Goal: Connect with others: Connect with other users

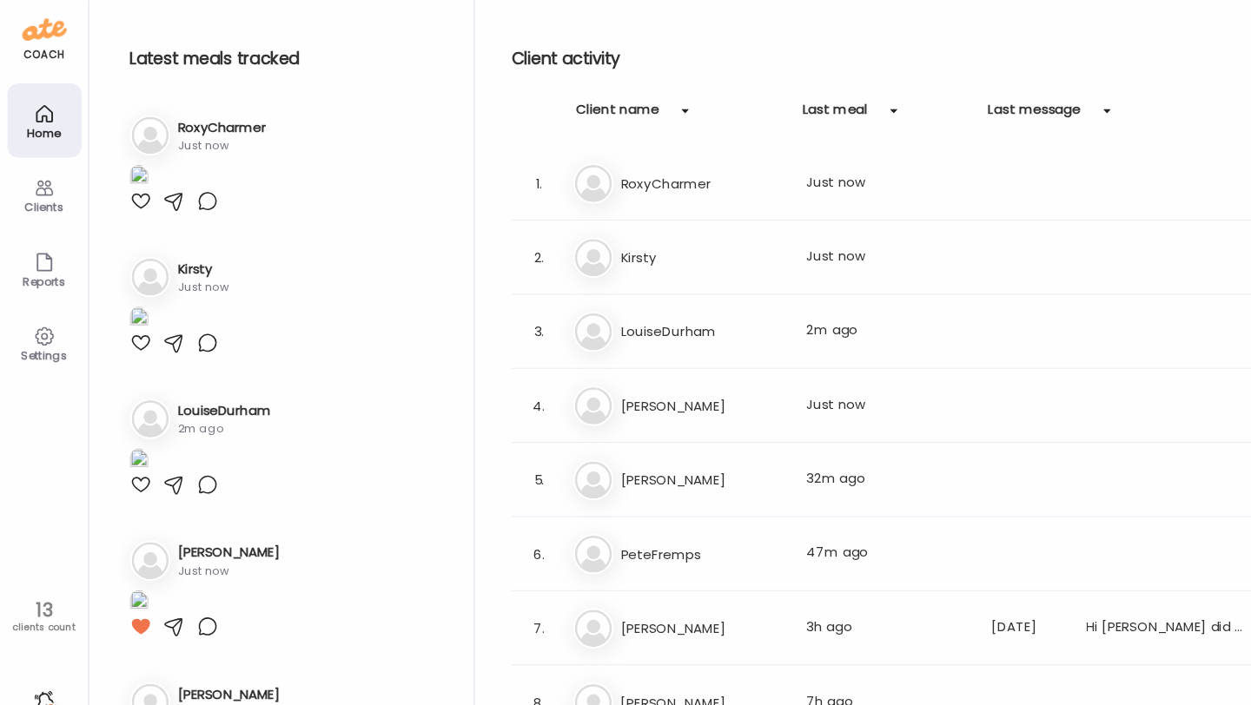
scroll to position [2646, 0]
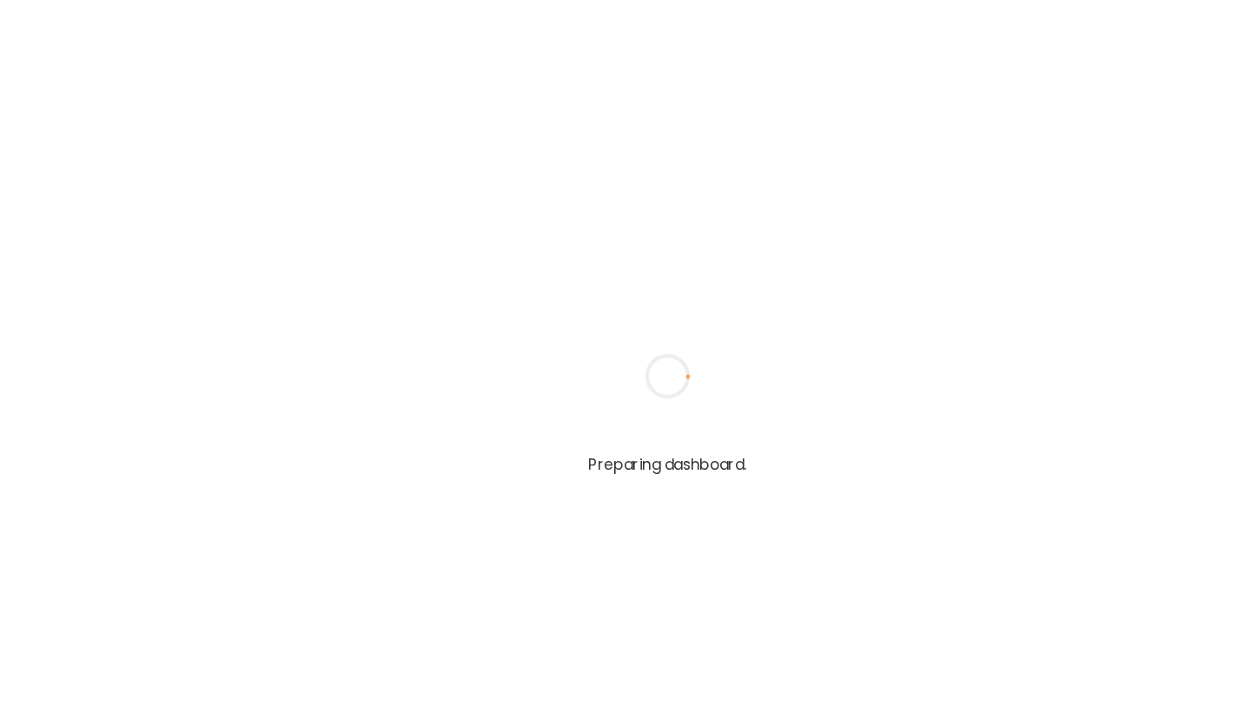
type input "**********"
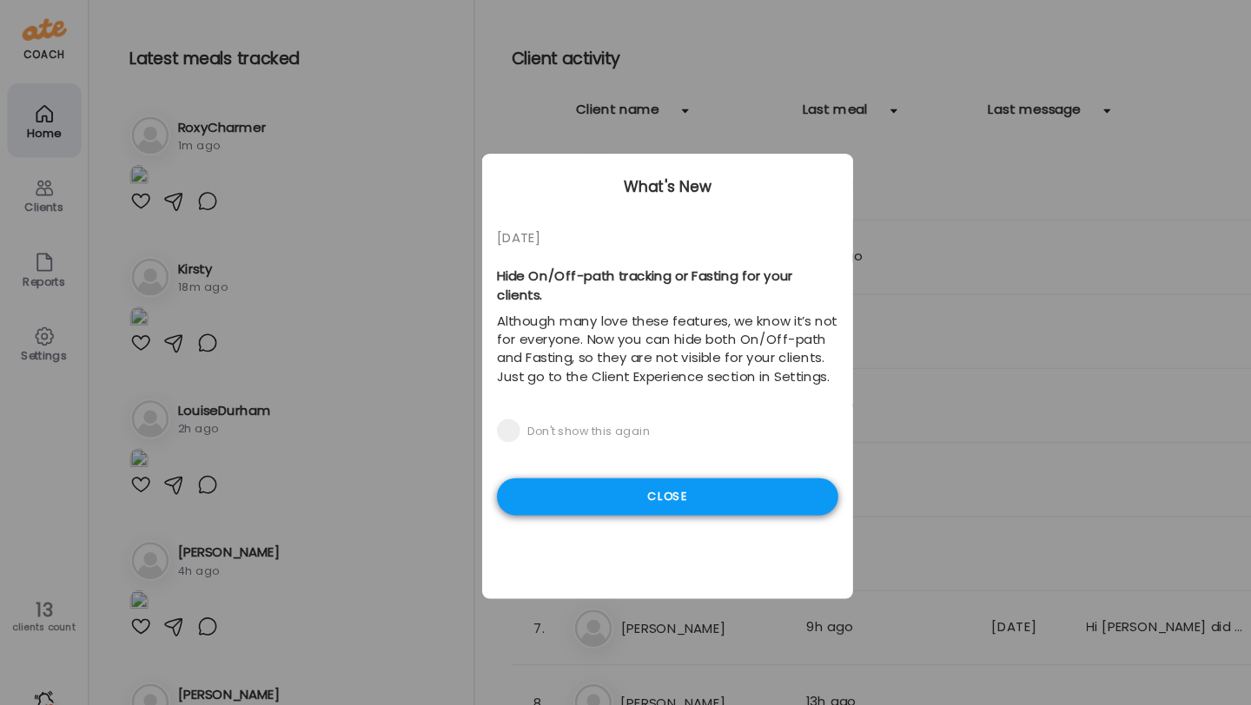
click at [573, 458] on div "Close" at bounding box center [626, 465] width 320 height 35
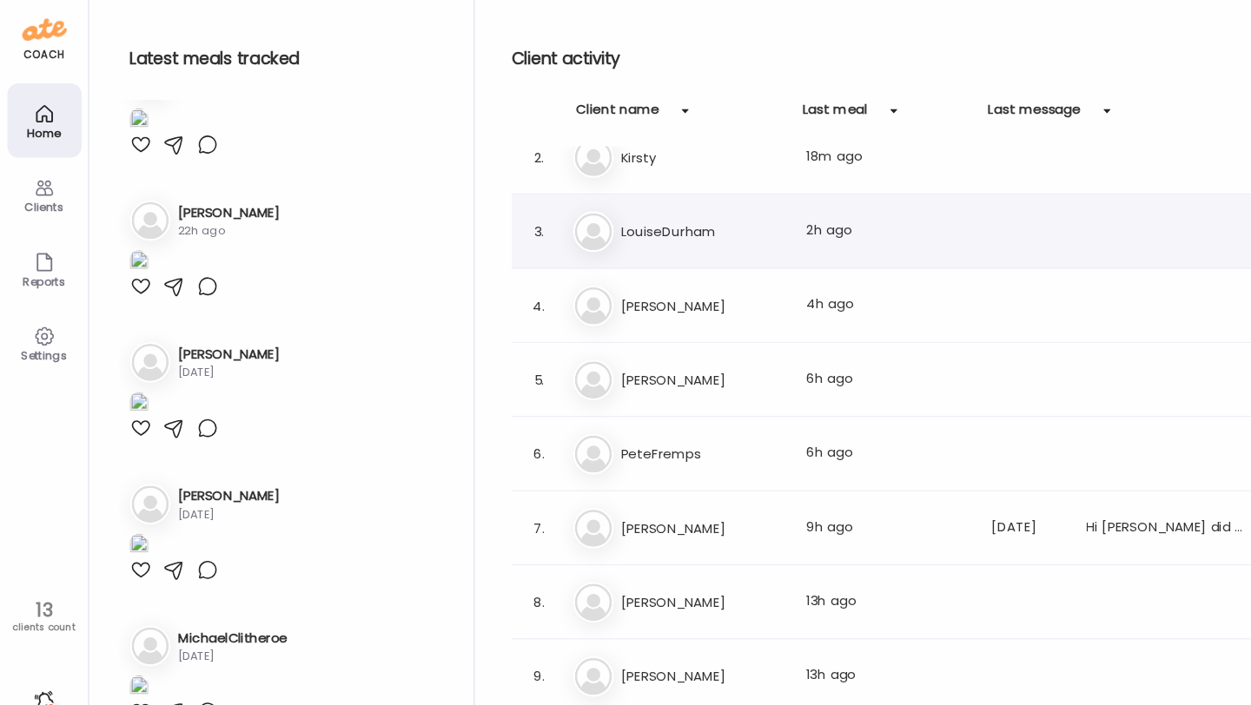
scroll to position [129, 0]
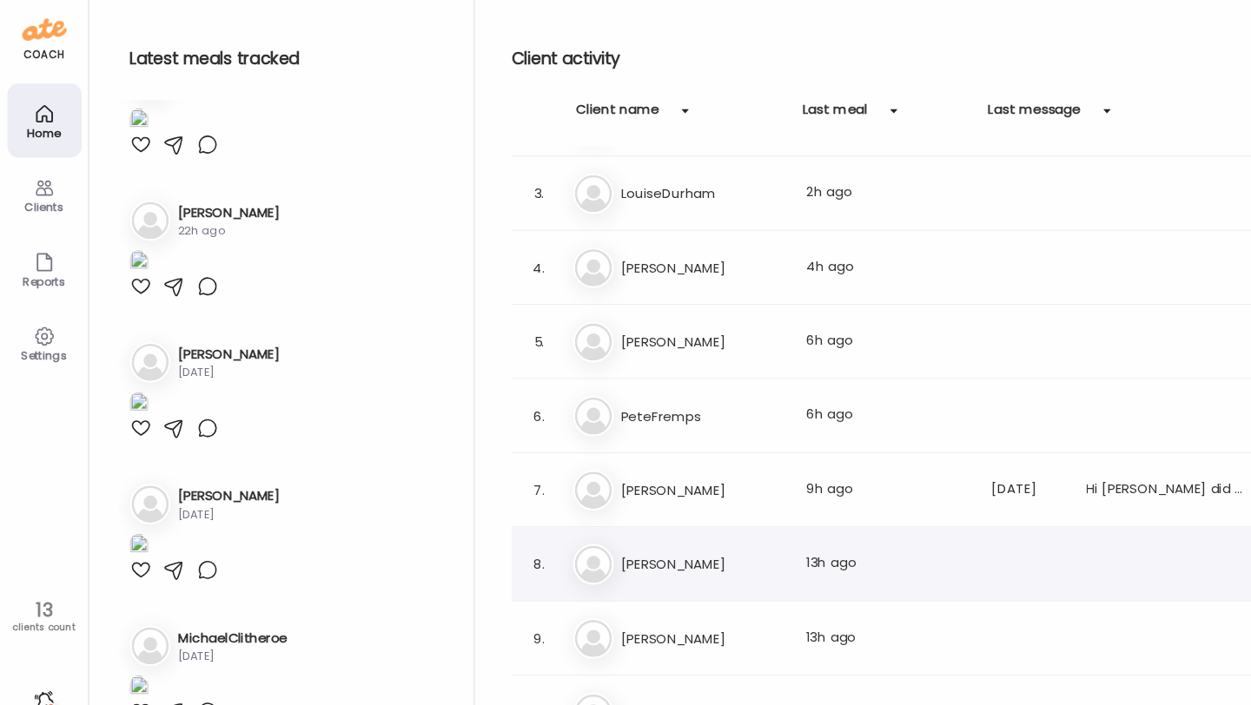
click at [656, 530] on h3 "[PERSON_NAME]" at bounding box center [658, 529] width 153 height 21
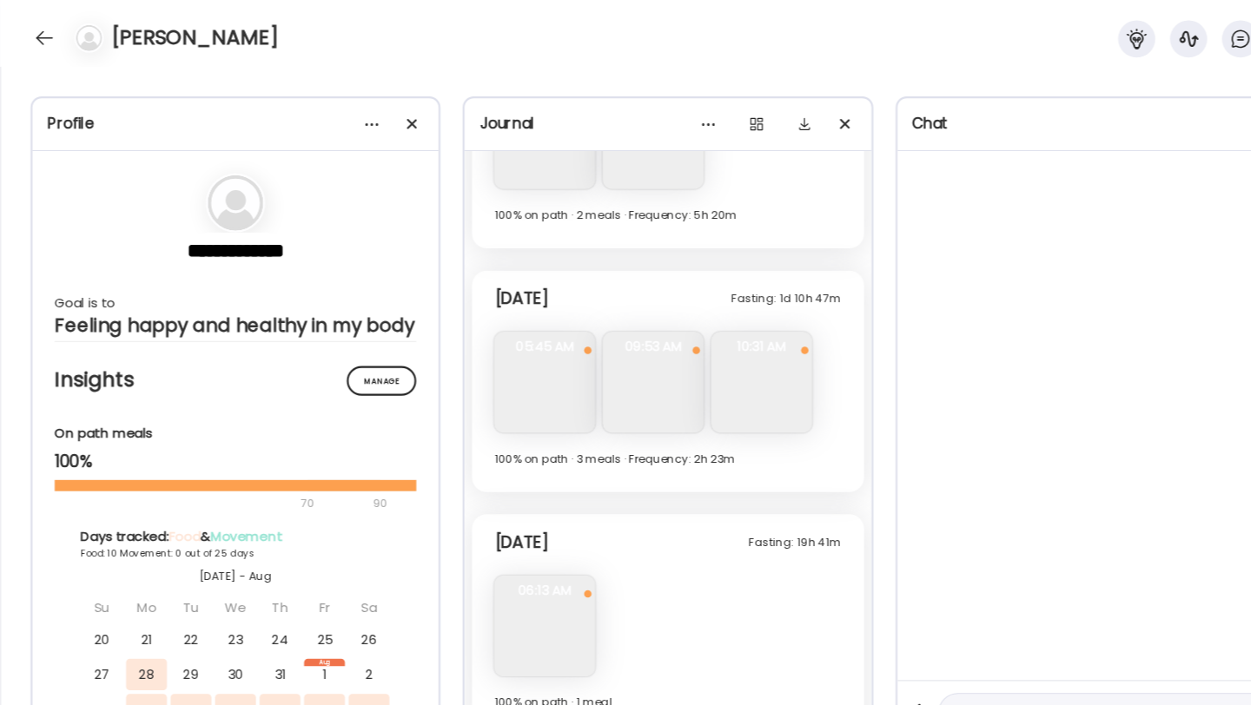
scroll to position [5479, 0]
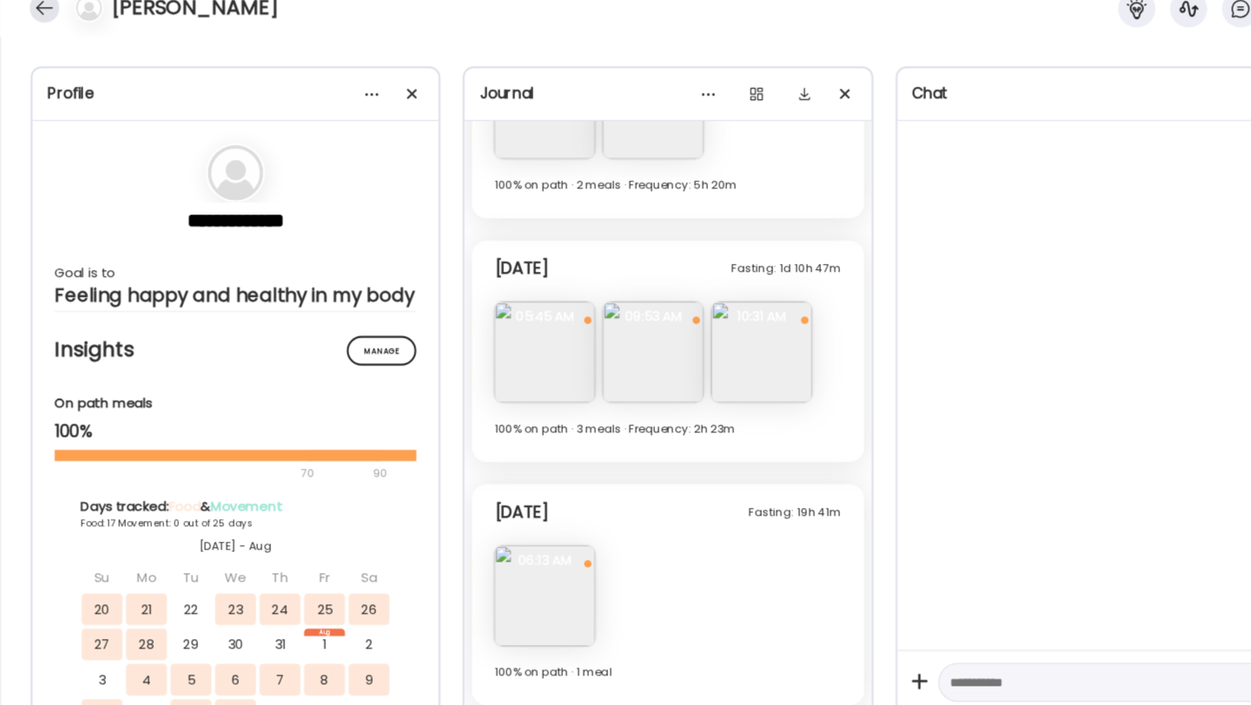
click at [38, 34] on div at bounding box center [42, 36] width 28 height 28
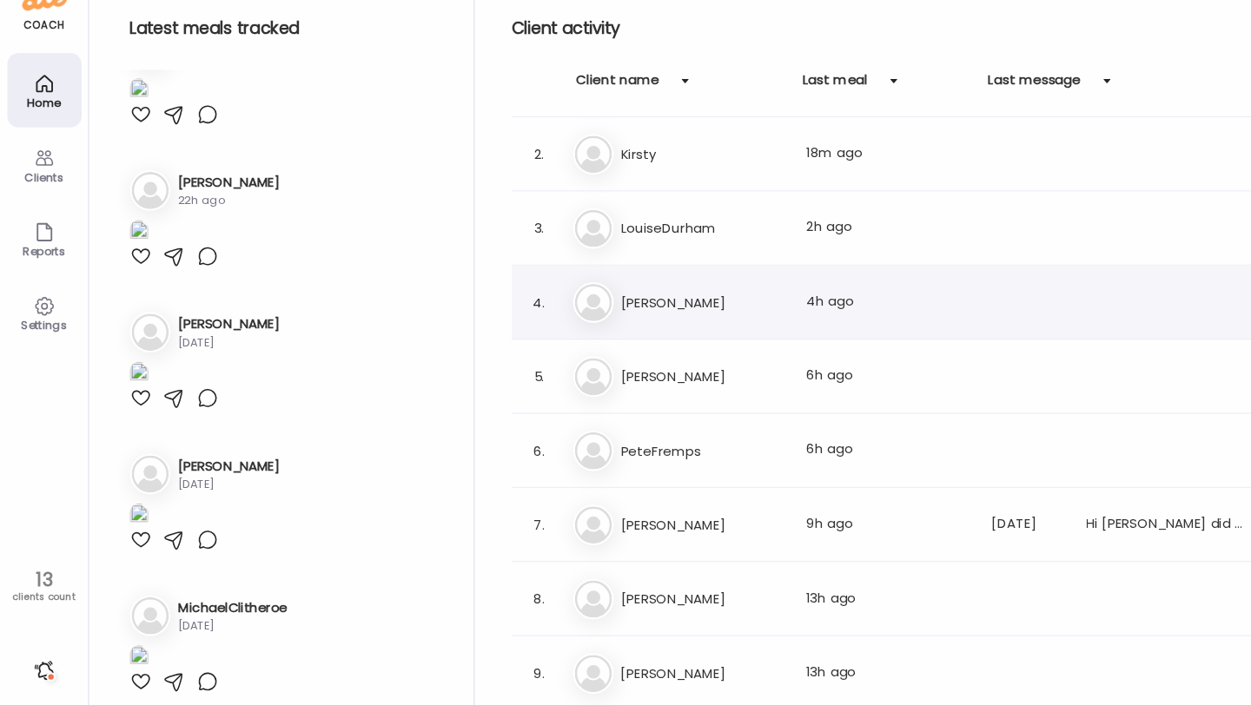
scroll to position [91, 0]
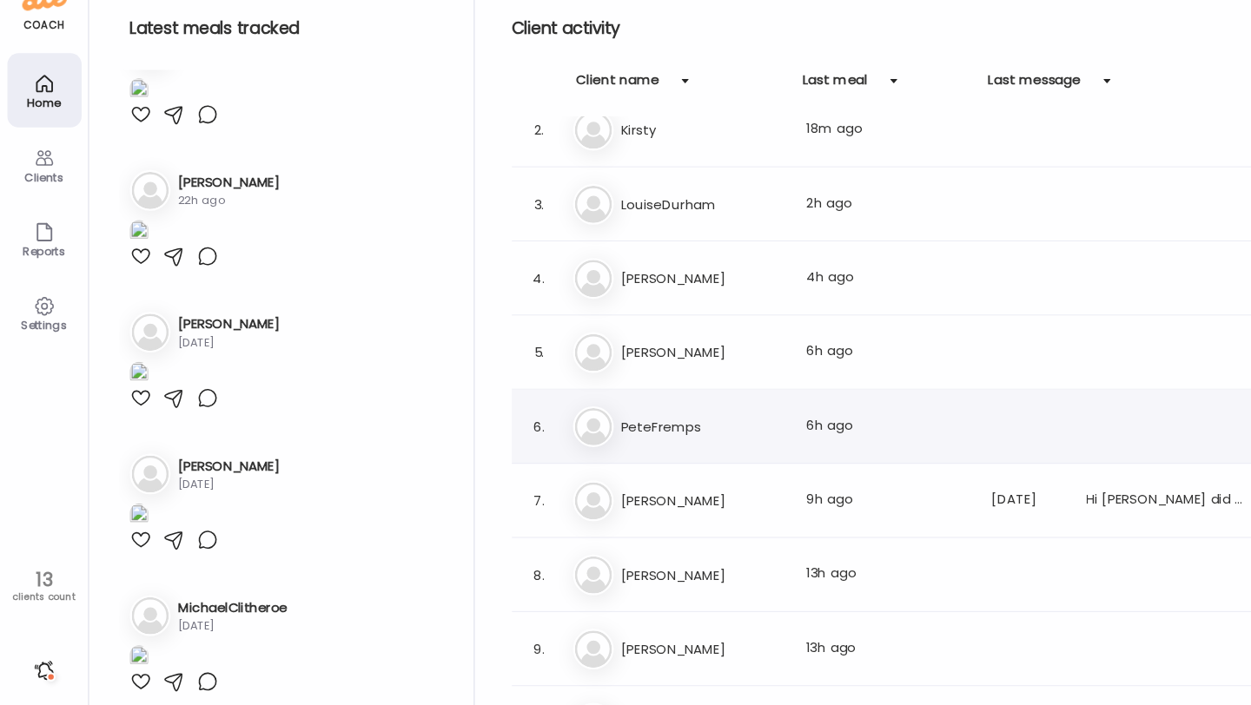
click at [624, 420] on h3 "PeteFremps" at bounding box center [658, 428] width 153 height 21
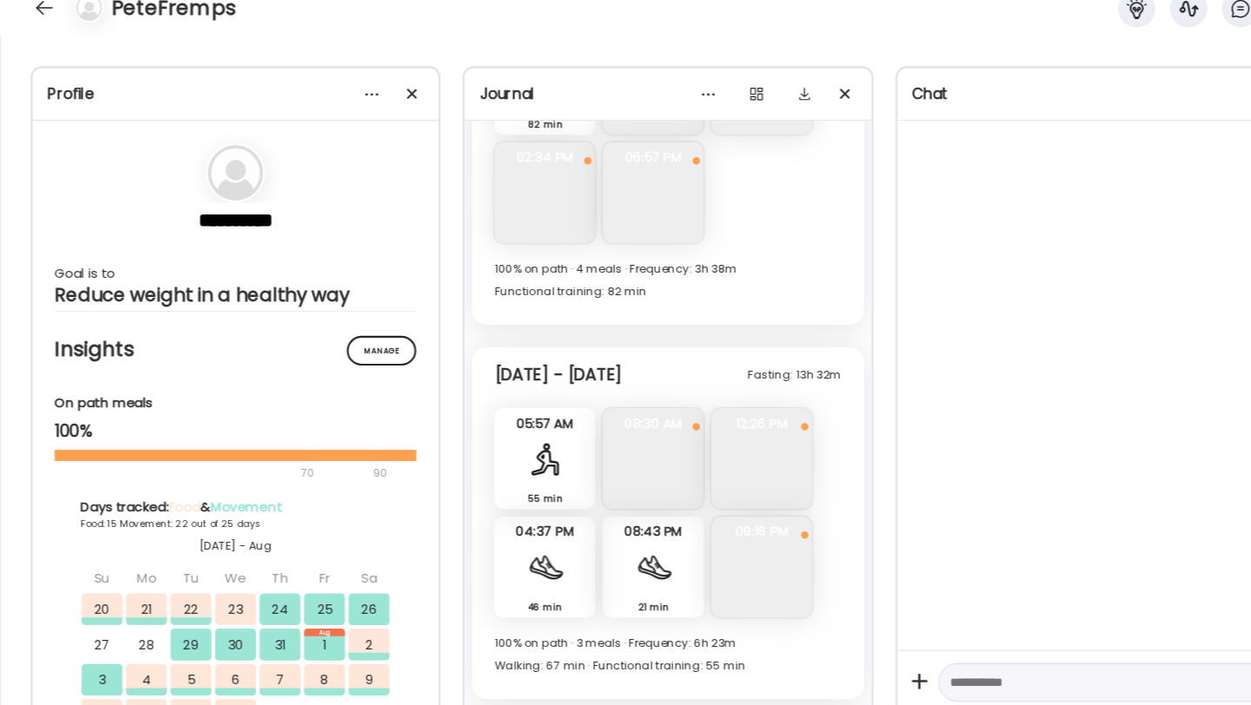
scroll to position [9736, 0]
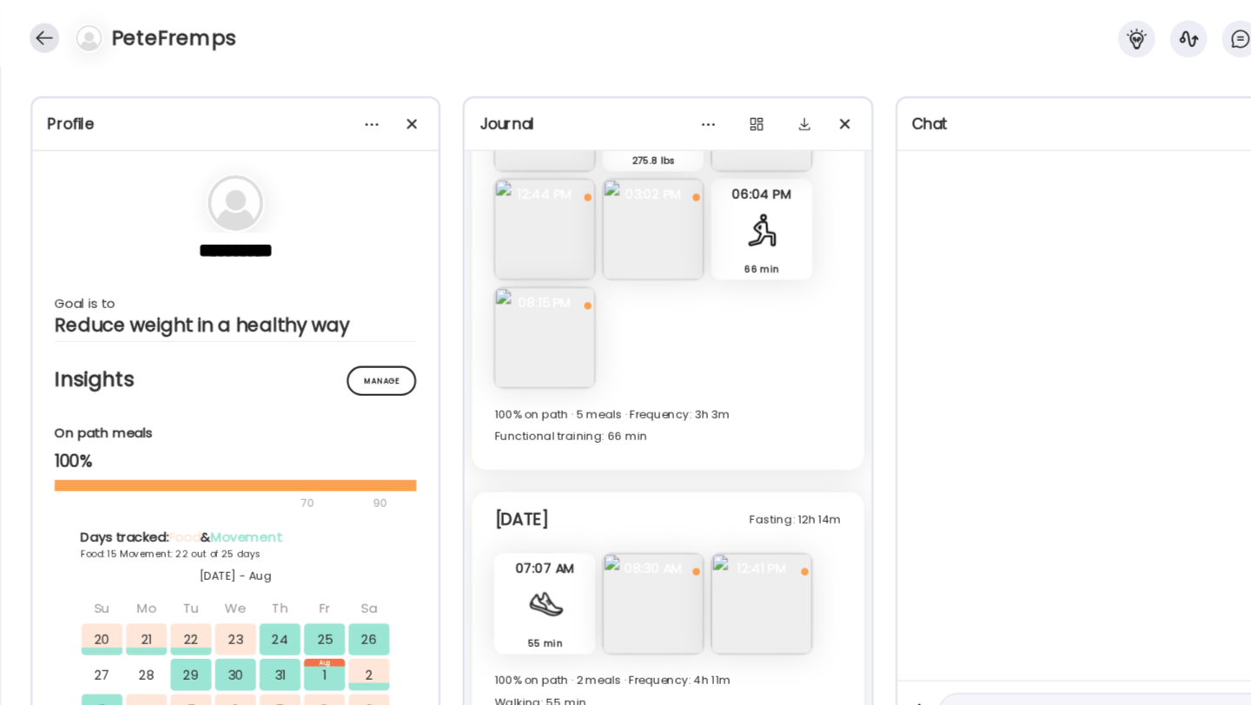
click at [33, 38] on div at bounding box center [42, 36] width 28 height 28
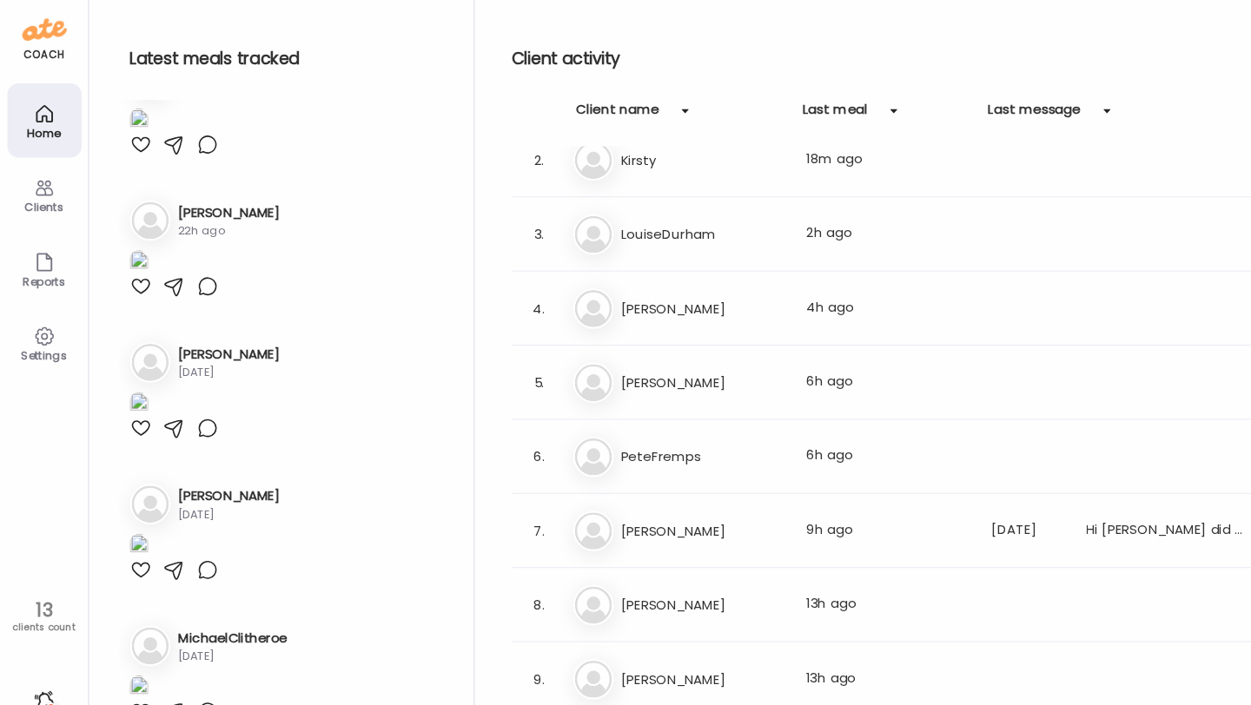
scroll to position [1456, 0]
click at [667, 292] on h3 "[PERSON_NAME]" at bounding box center [658, 289] width 153 height 21
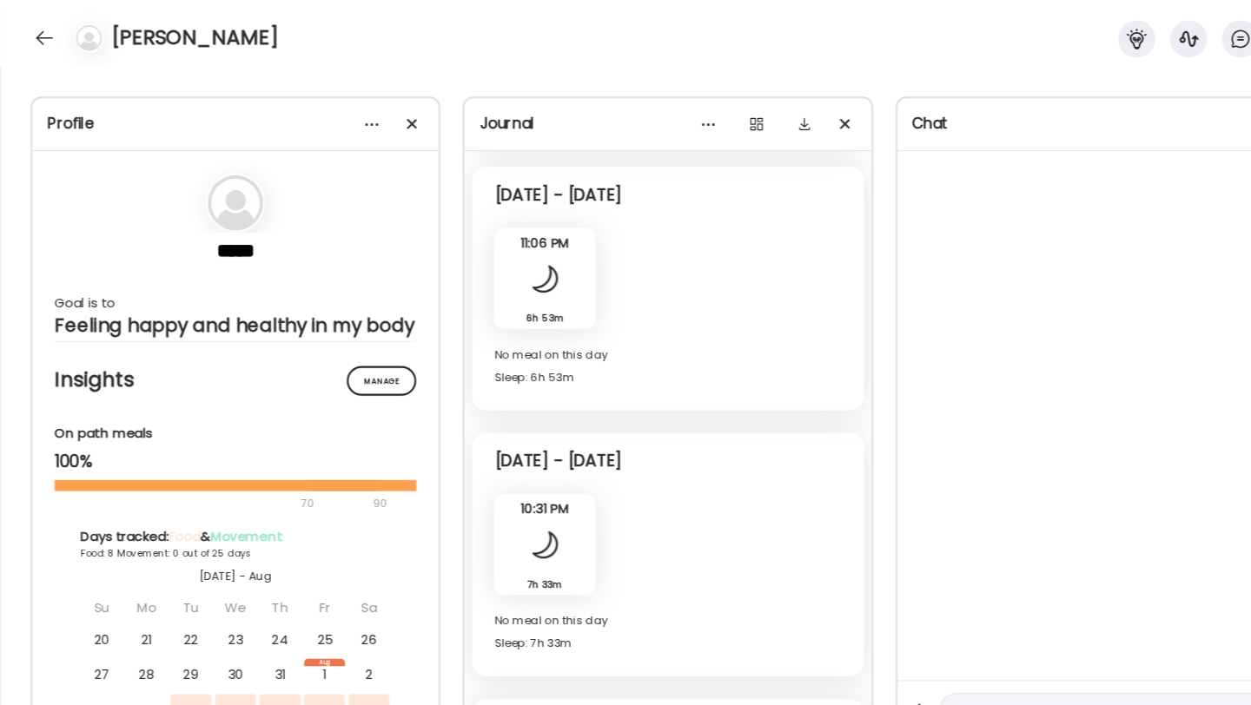
scroll to position [5728, 0]
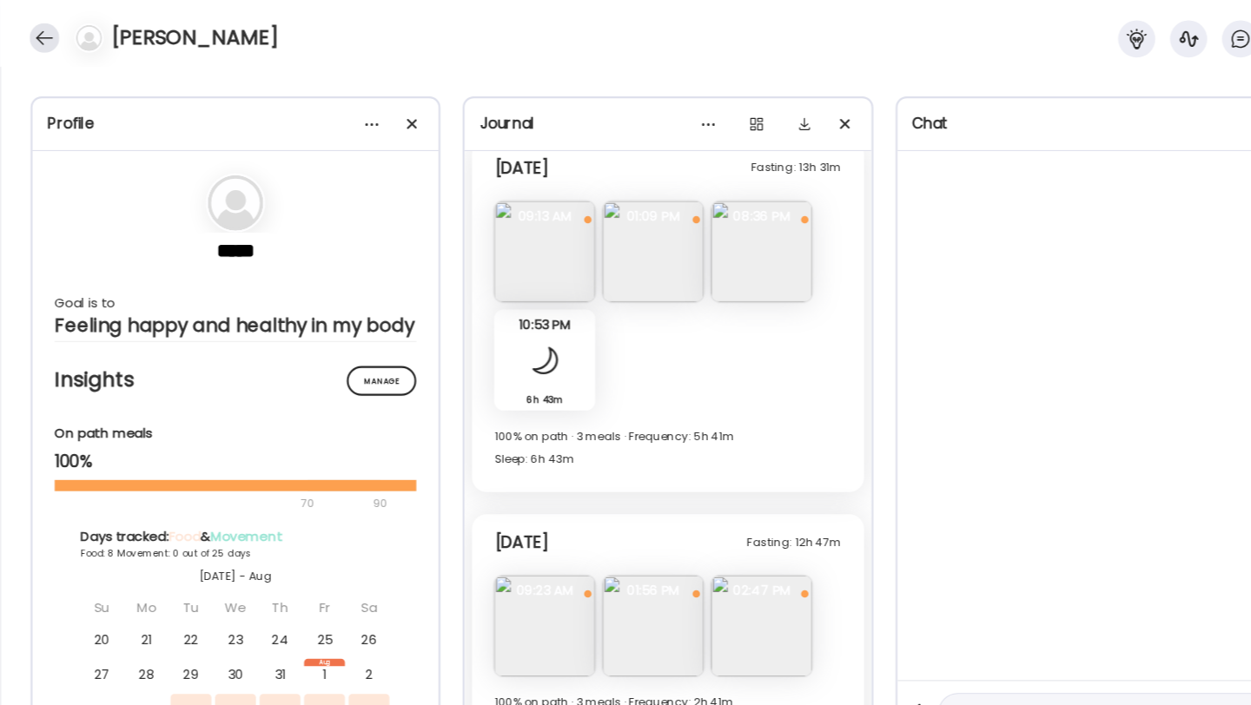
click at [36, 40] on div at bounding box center [42, 36] width 28 height 28
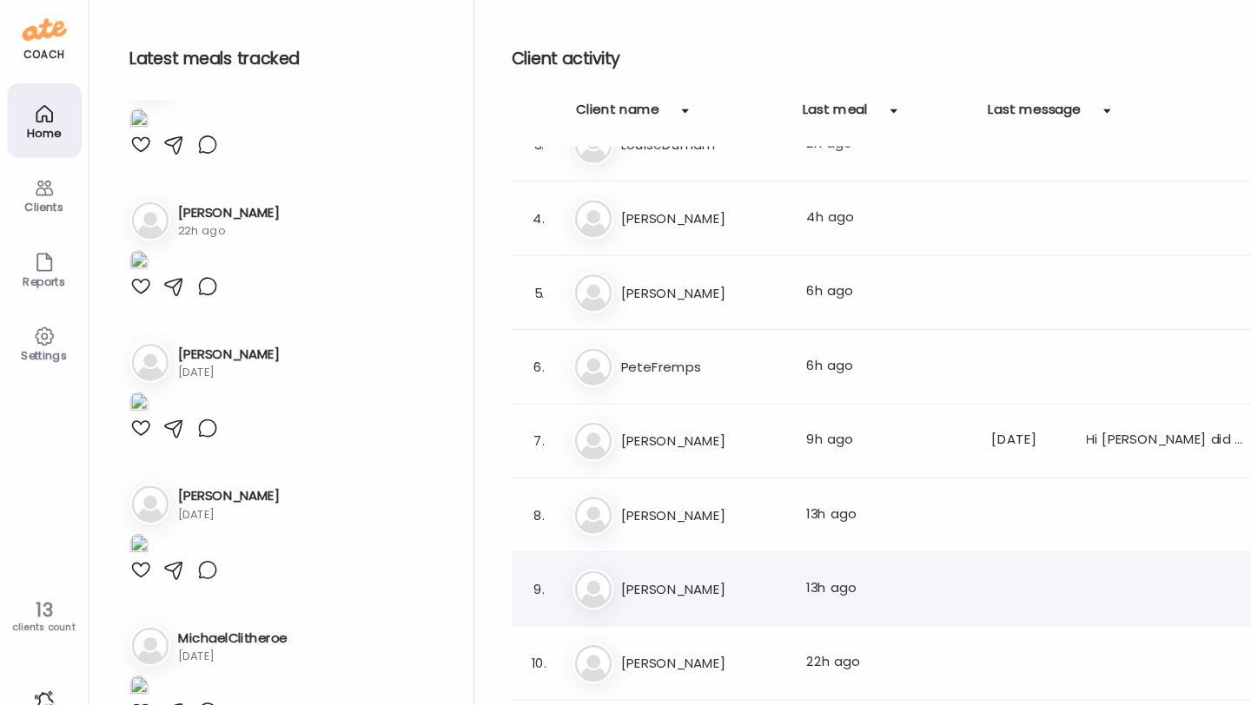
scroll to position [115, 0]
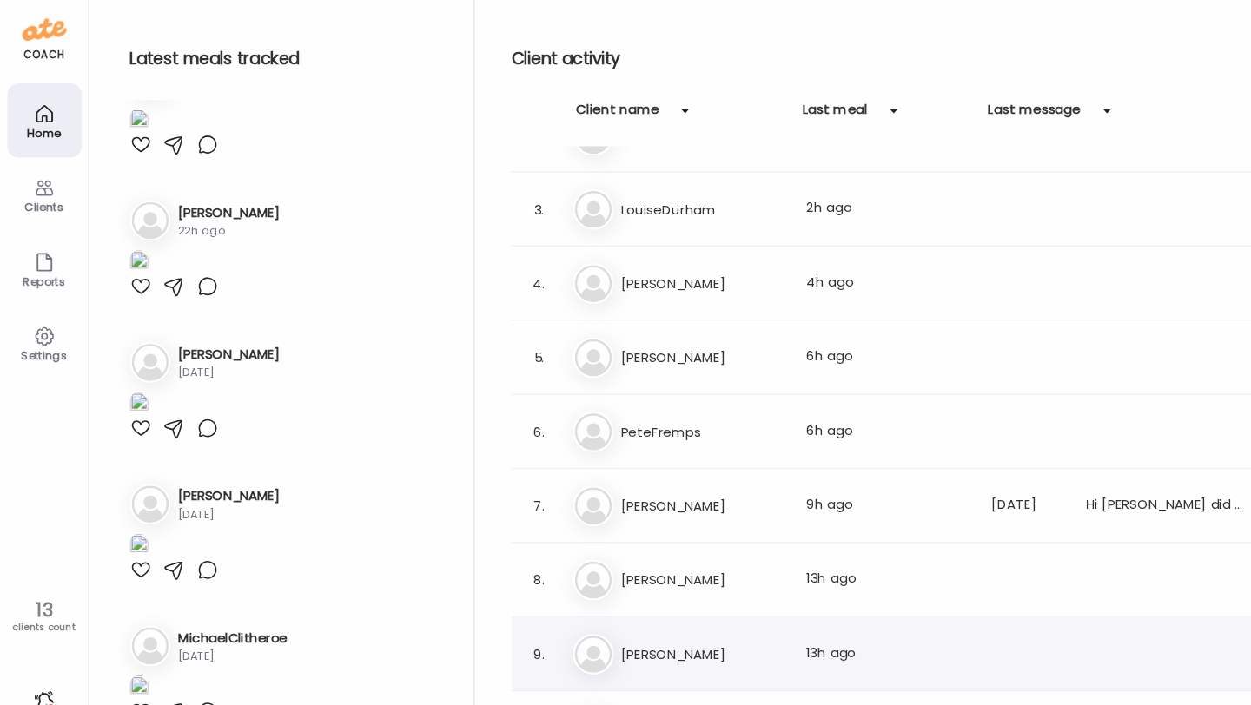
click at [647, 487] on div "To [PERSON_NAME] Last meal: 9h ago Last message: [DATE] Hi [PERSON_NAME] did yo…" at bounding box center [854, 474] width 634 height 38
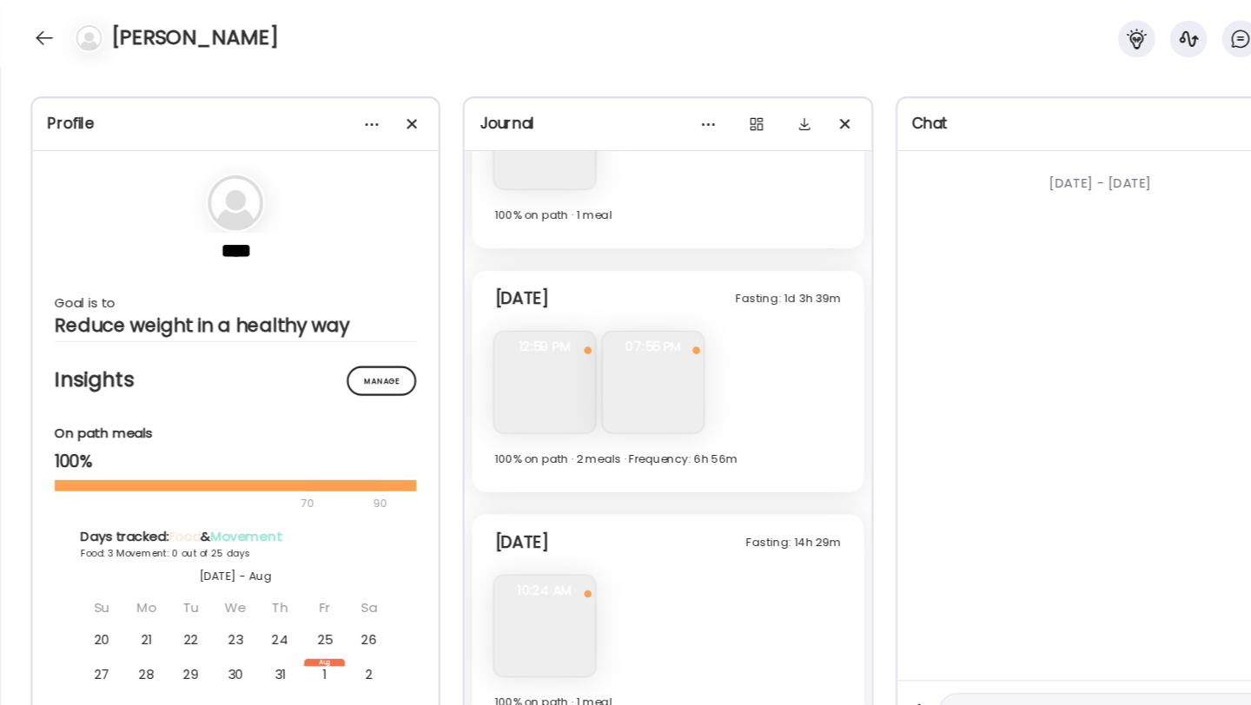
scroll to position [2801, 0]
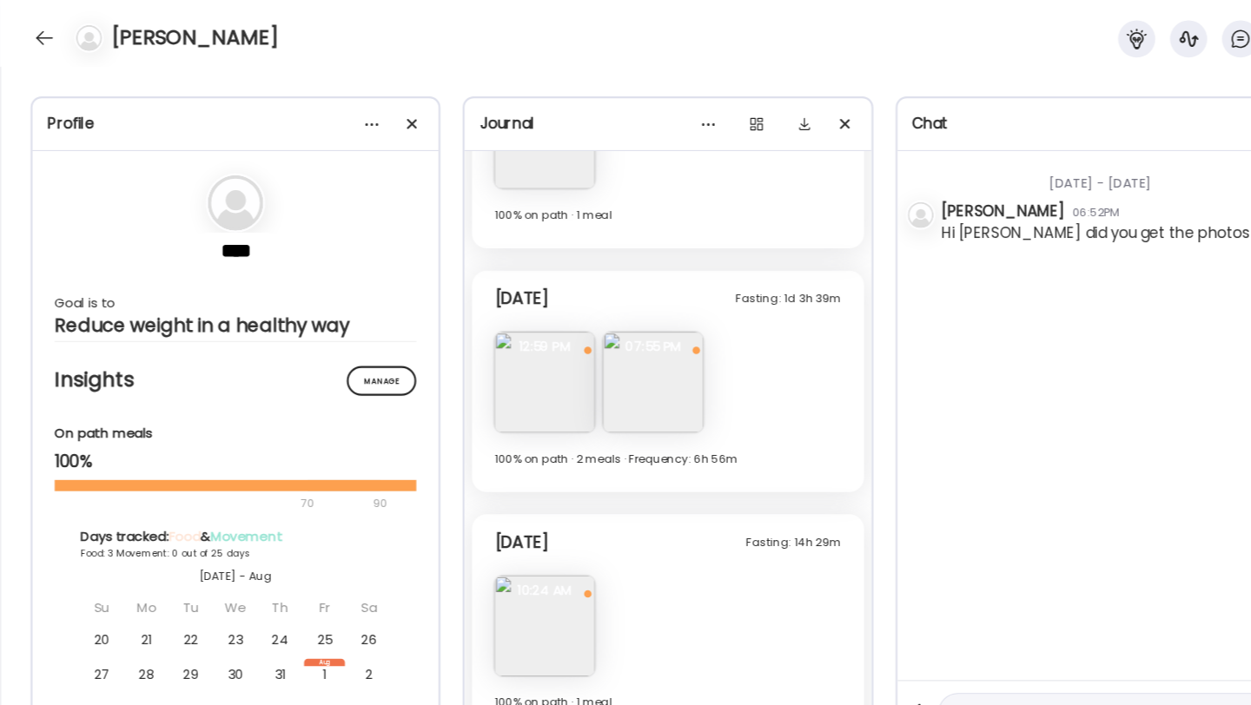
click at [30, 45] on div "[PERSON_NAME]" at bounding box center [625, 31] width 1251 height 63
click at [33, 40] on div at bounding box center [42, 36] width 28 height 28
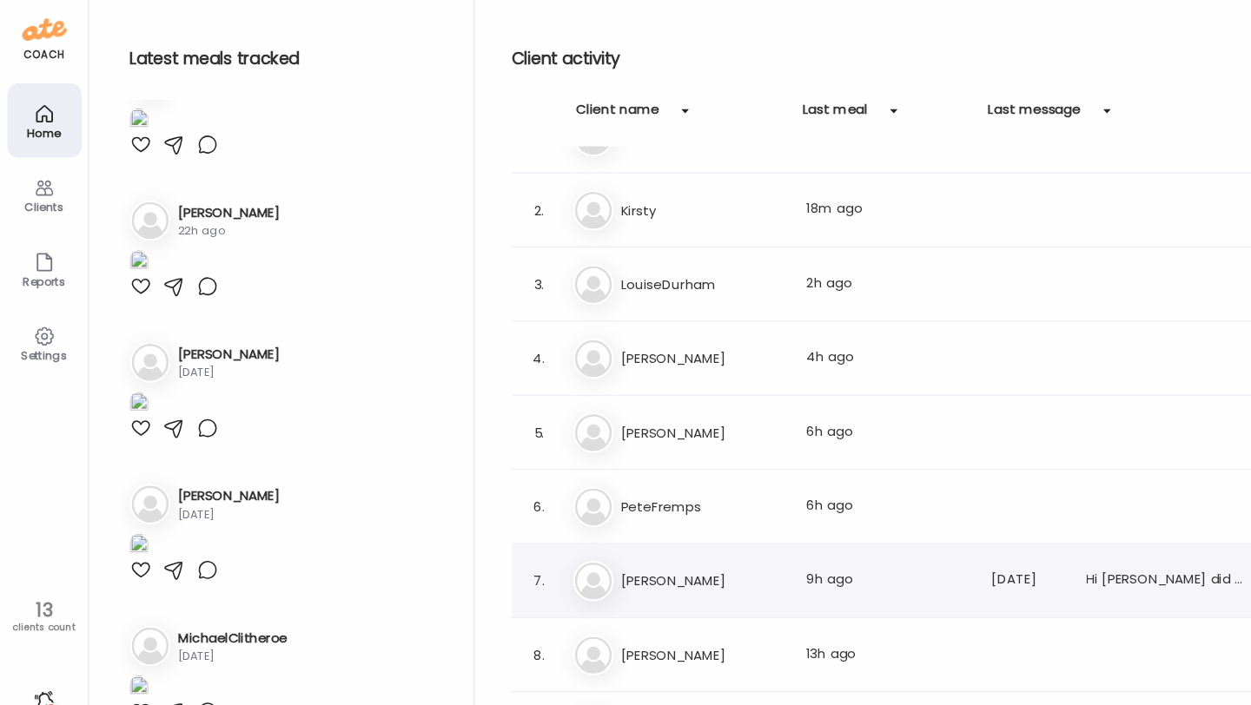
scroll to position [3, 0]
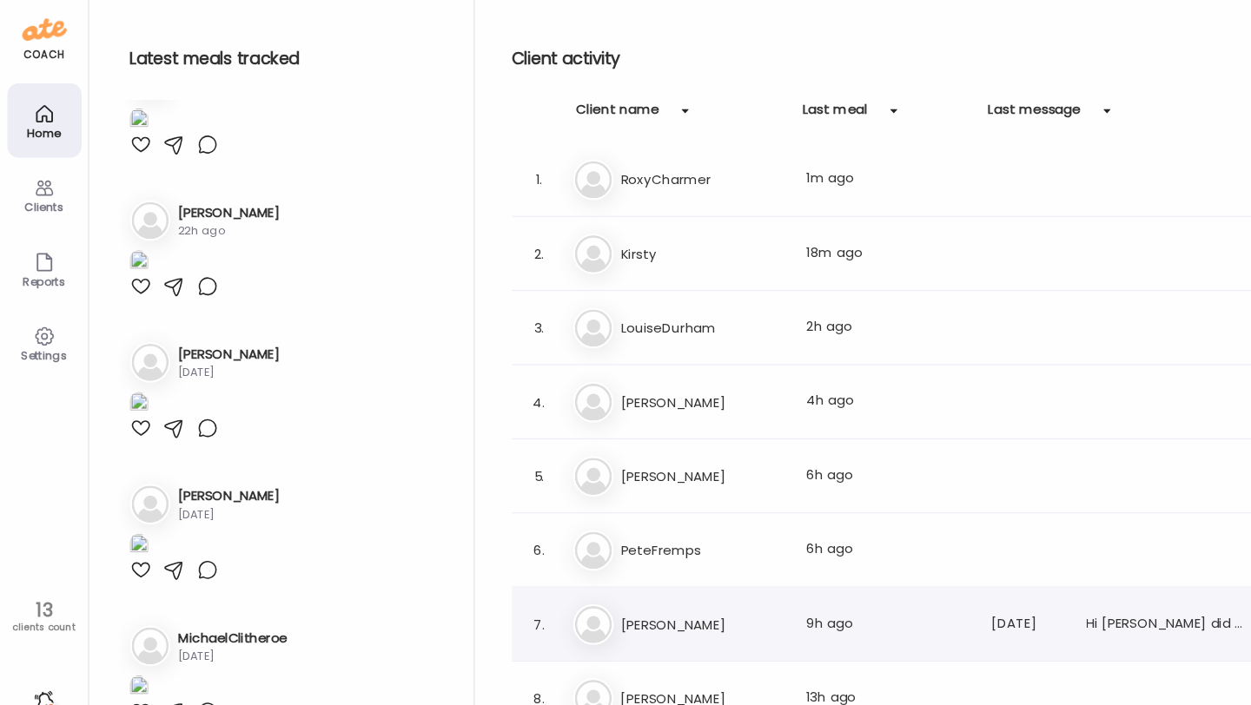
click at [648, 453] on h3 "[PERSON_NAME]" at bounding box center [658, 446] width 153 height 21
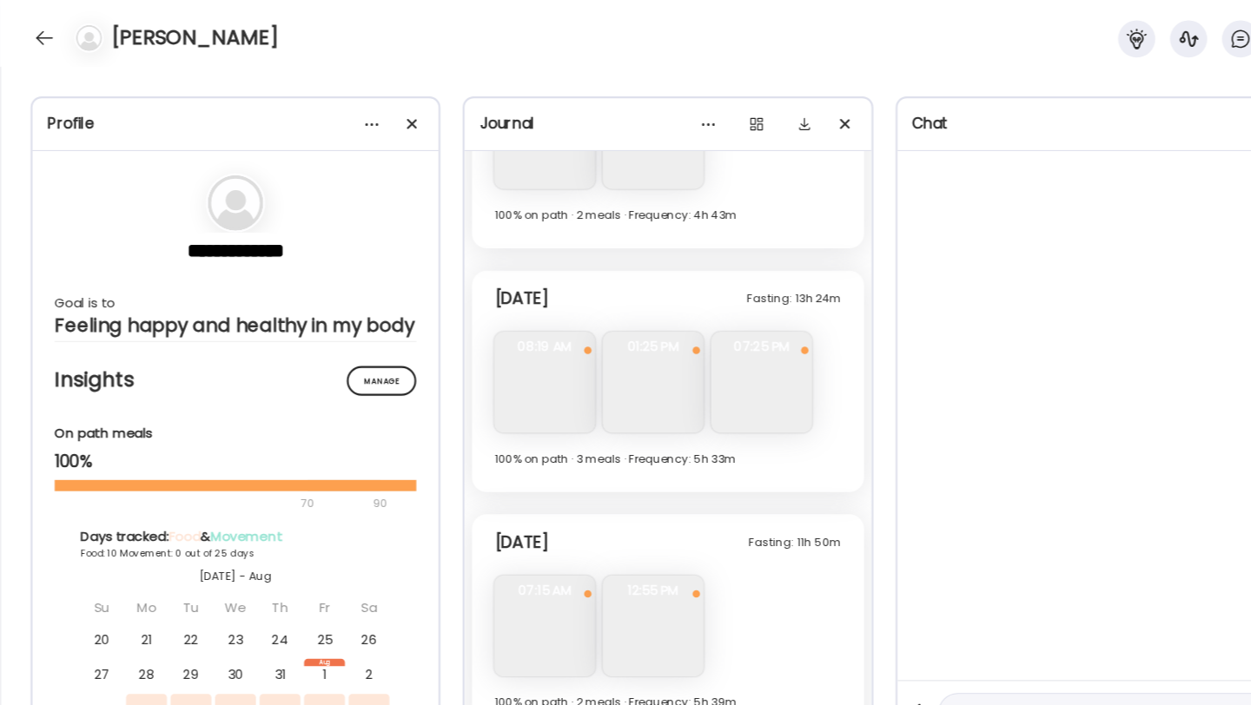
scroll to position [7027, 0]
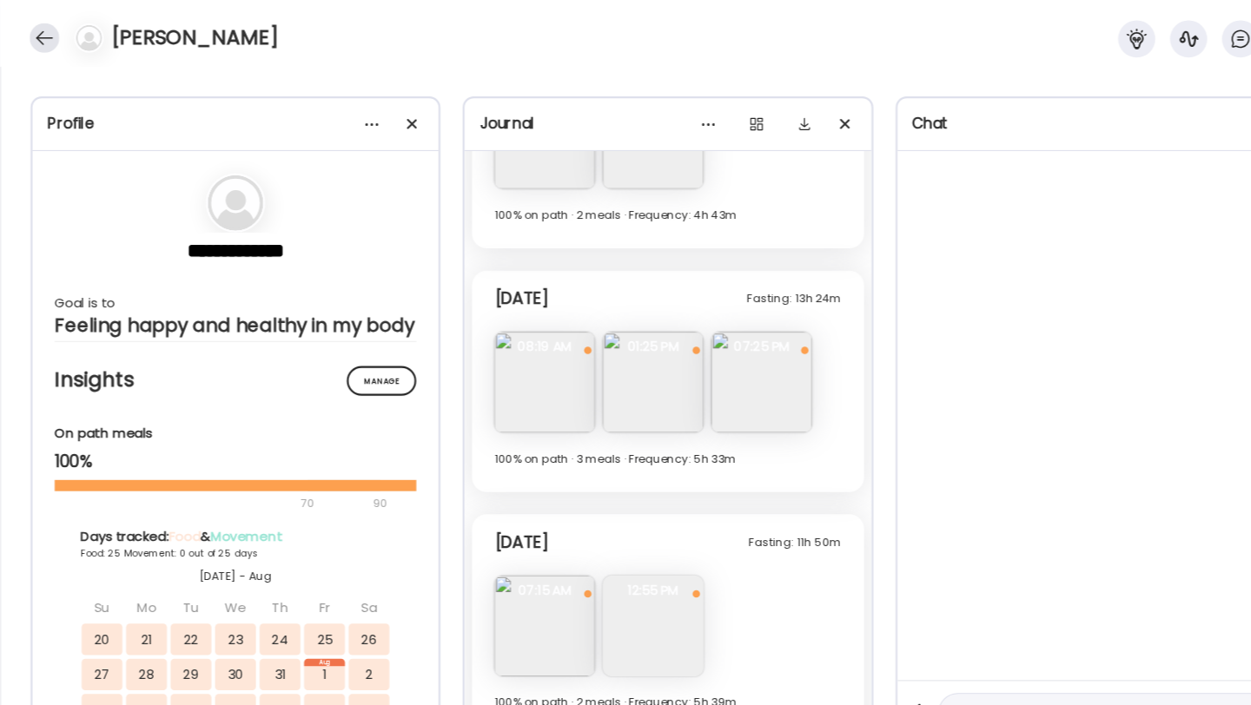
click at [36, 38] on div at bounding box center [42, 36] width 28 height 28
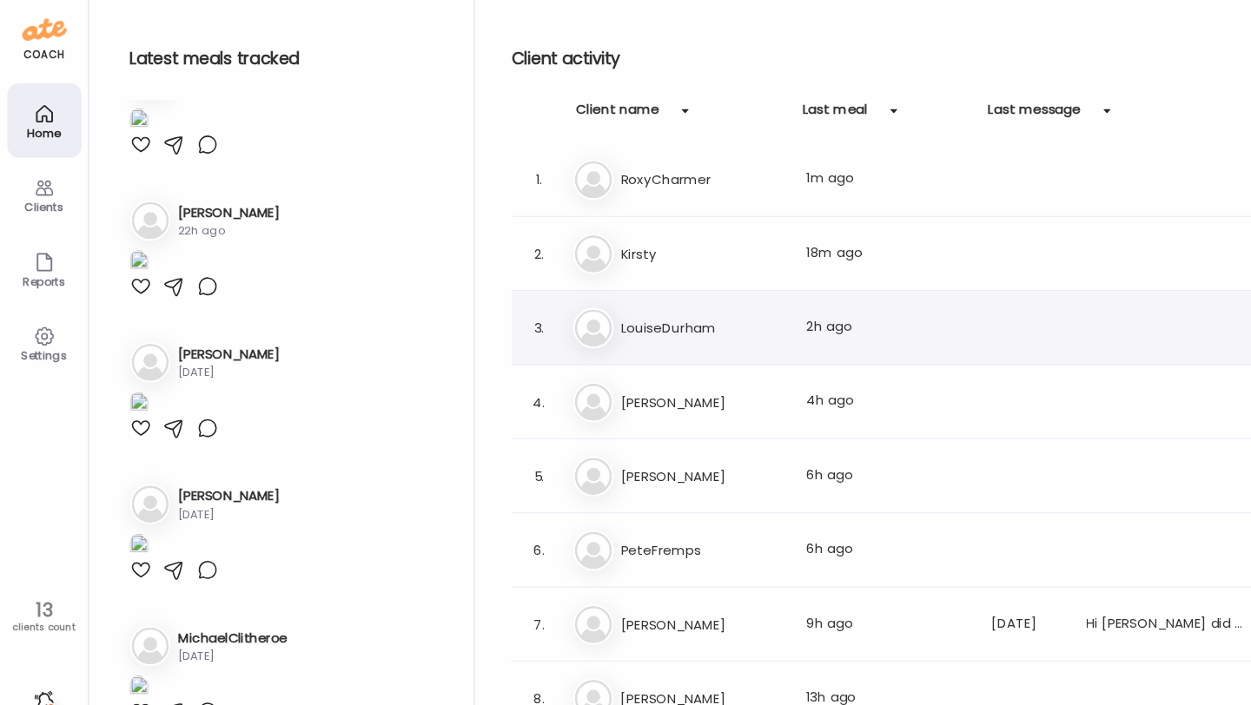
scroll to position [0, 0]
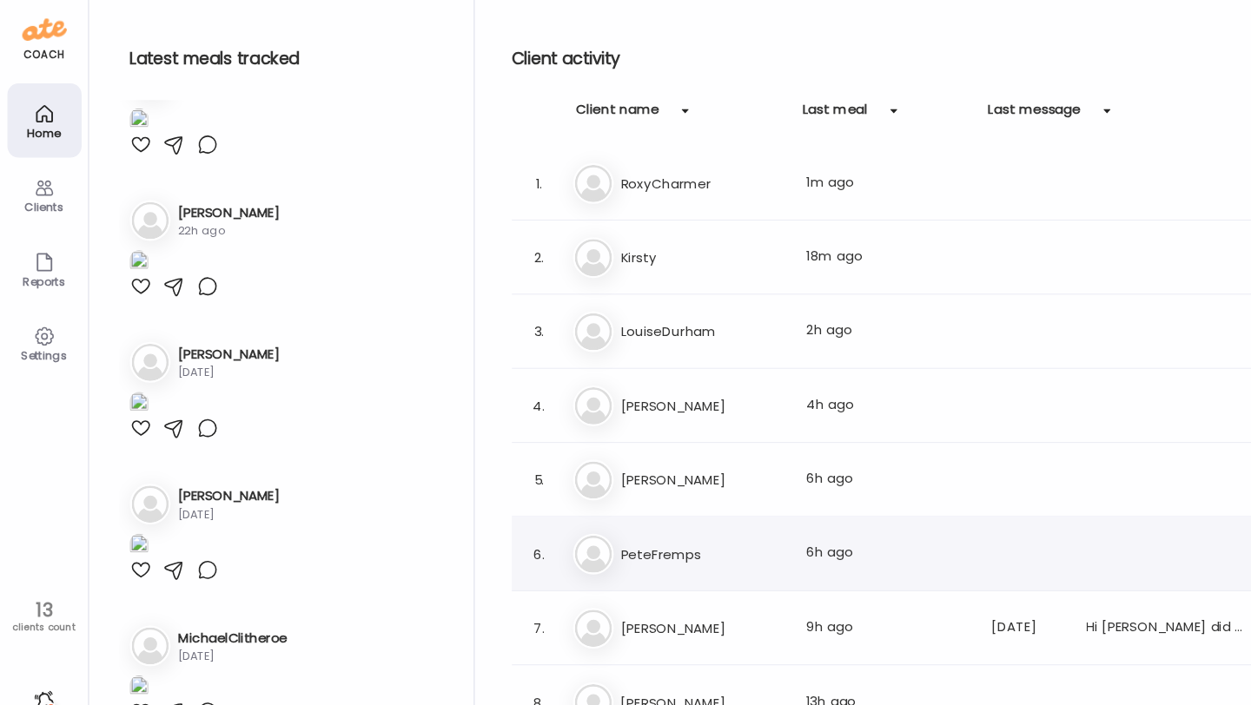
click at [642, 507] on div "Pe PeteFremps Last meal: 6h ago" at bounding box center [854, 519] width 634 height 38
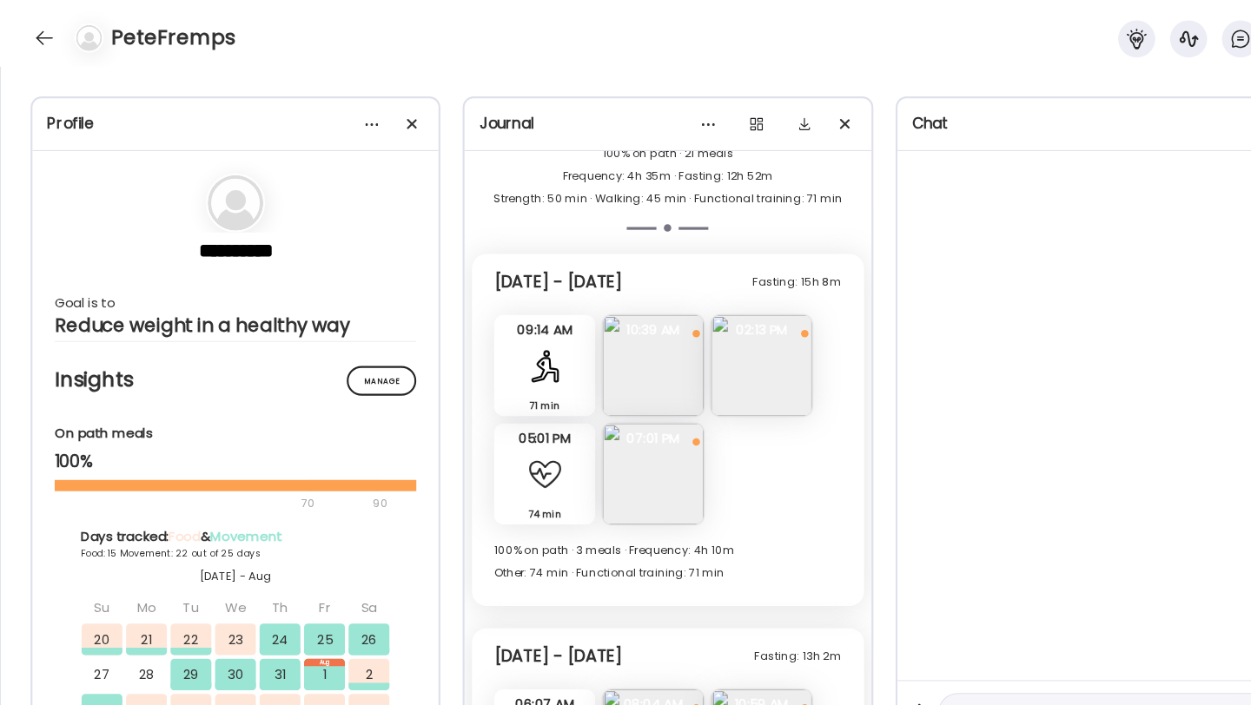
click at [594, 343] on img at bounding box center [612, 342] width 95 height 95
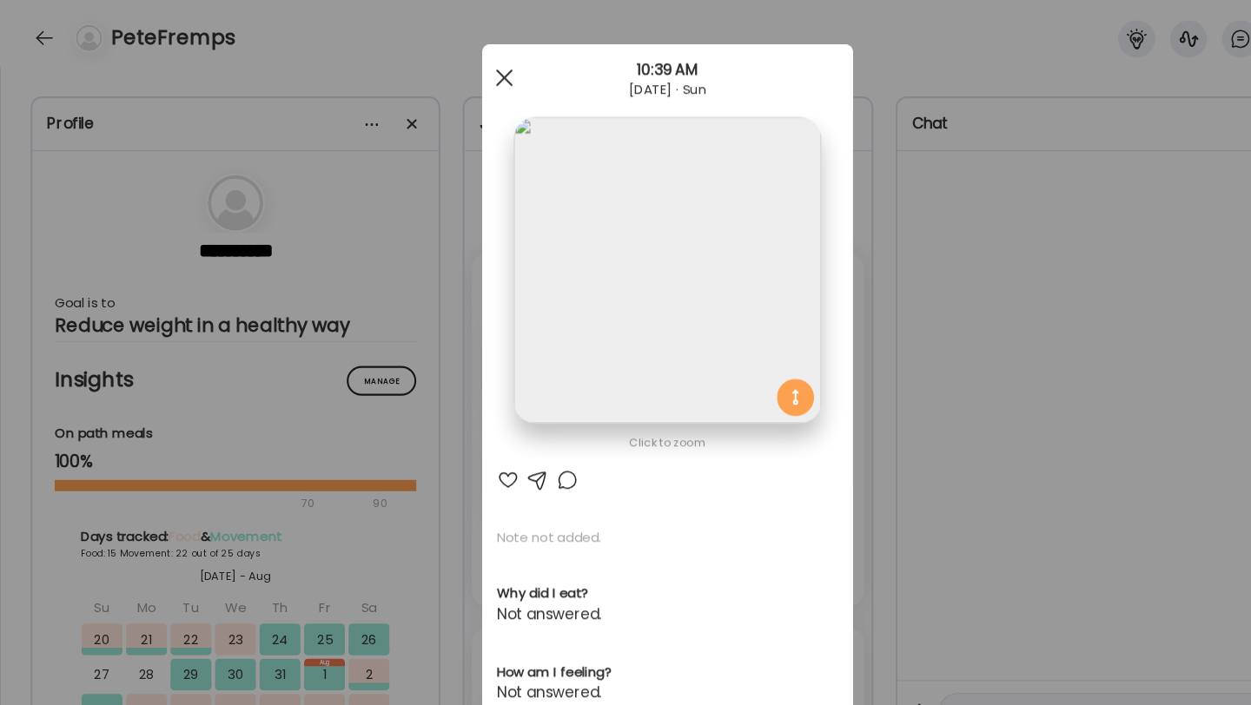
click at [479, 77] on div at bounding box center [472, 73] width 35 height 35
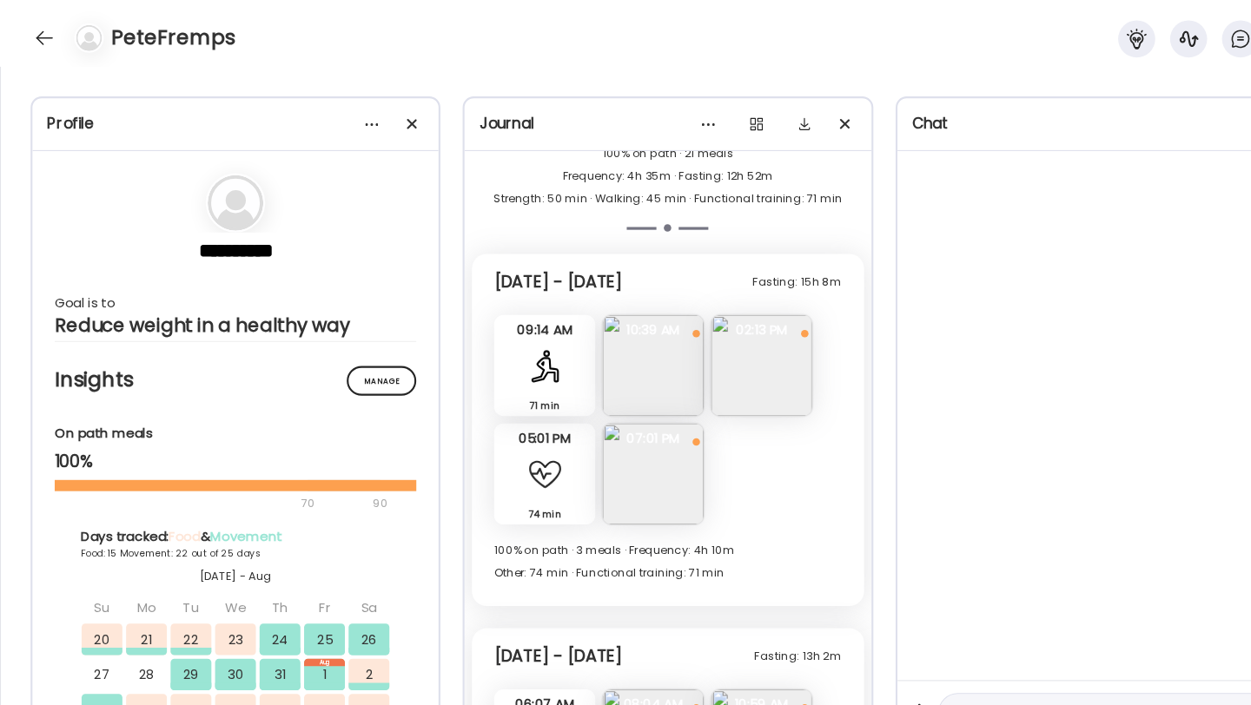
click at [718, 371] on img at bounding box center [713, 342] width 95 height 95
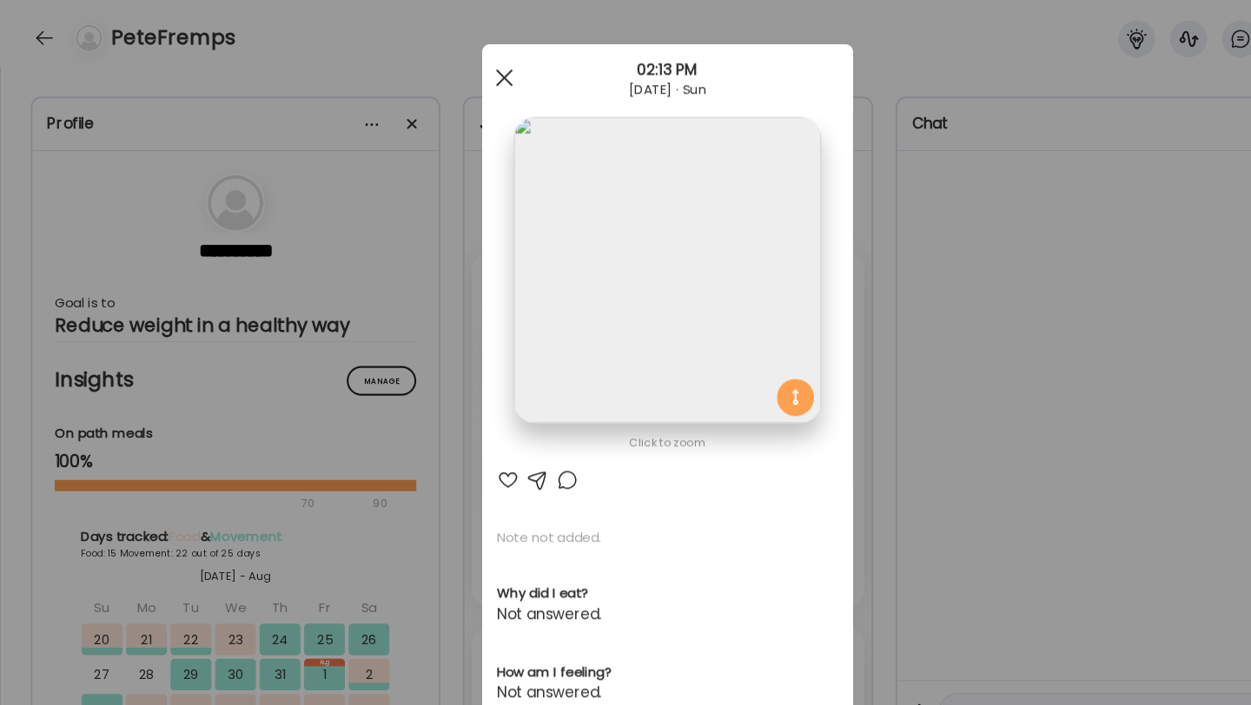
click at [484, 78] on div at bounding box center [472, 73] width 35 height 35
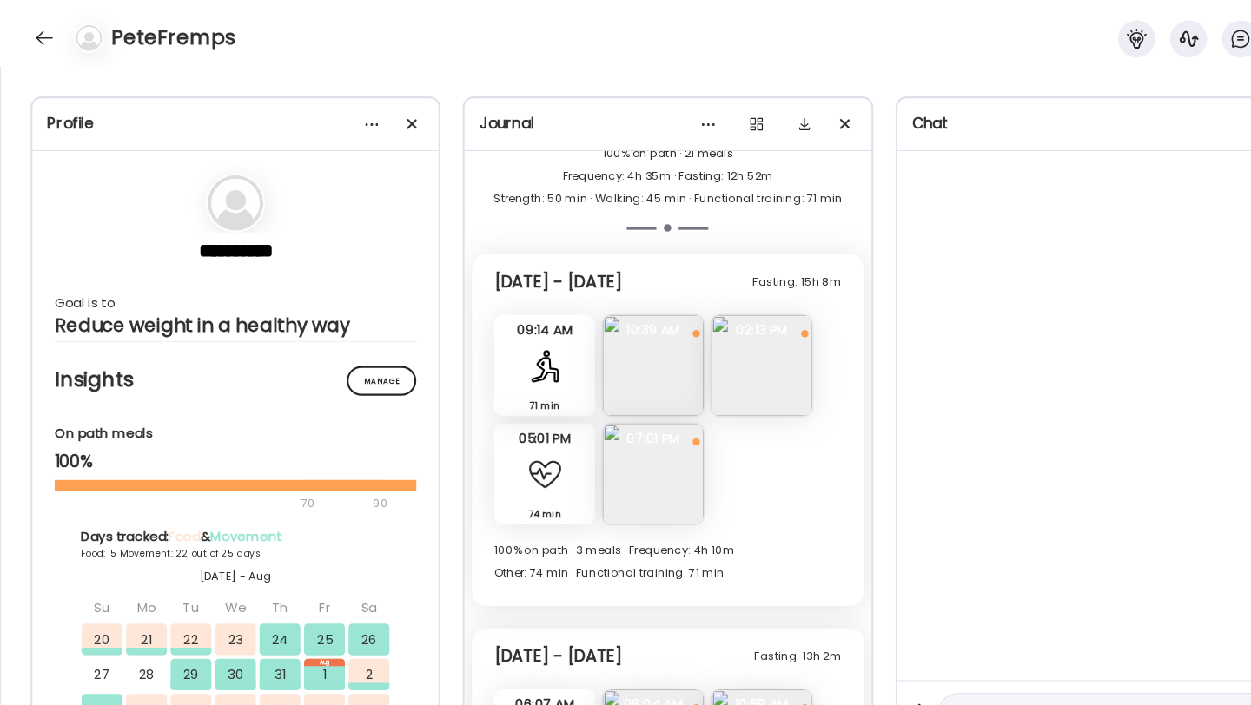
click at [655, 435] on img at bounding box center [612, 444] width 95 height 95
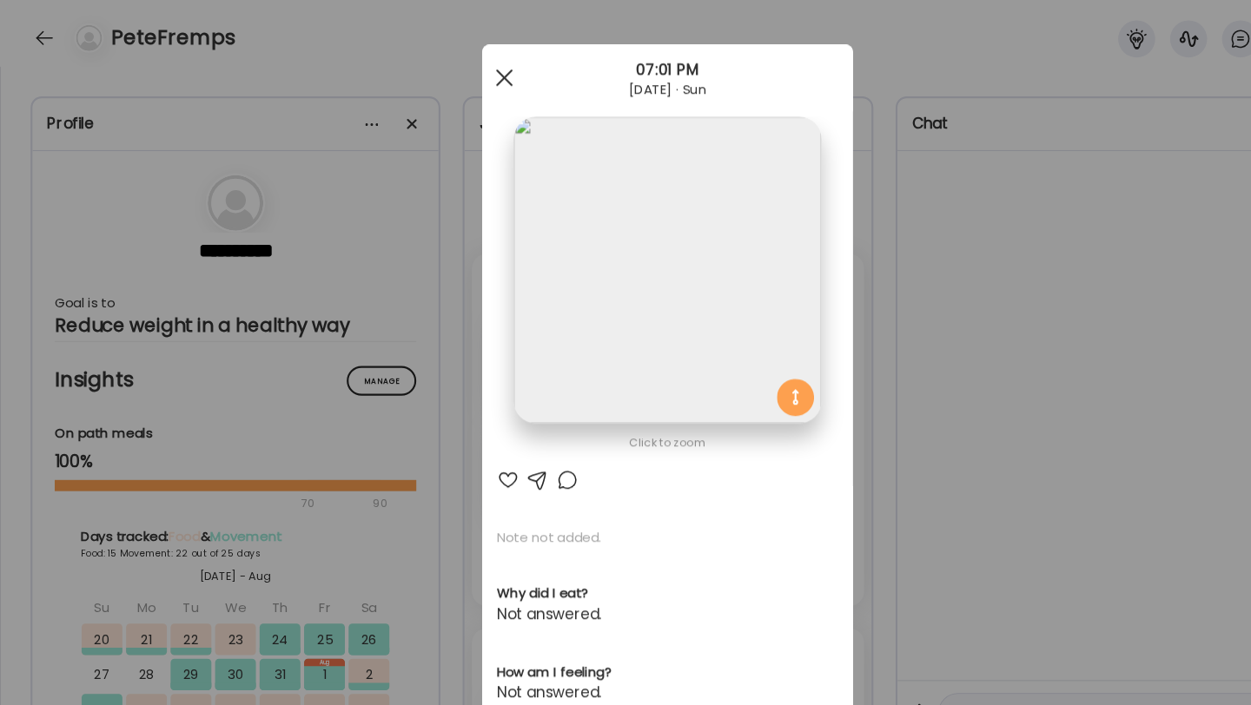
click at [477, 56] on div at bounding box center [472, 73] width 35 height 35
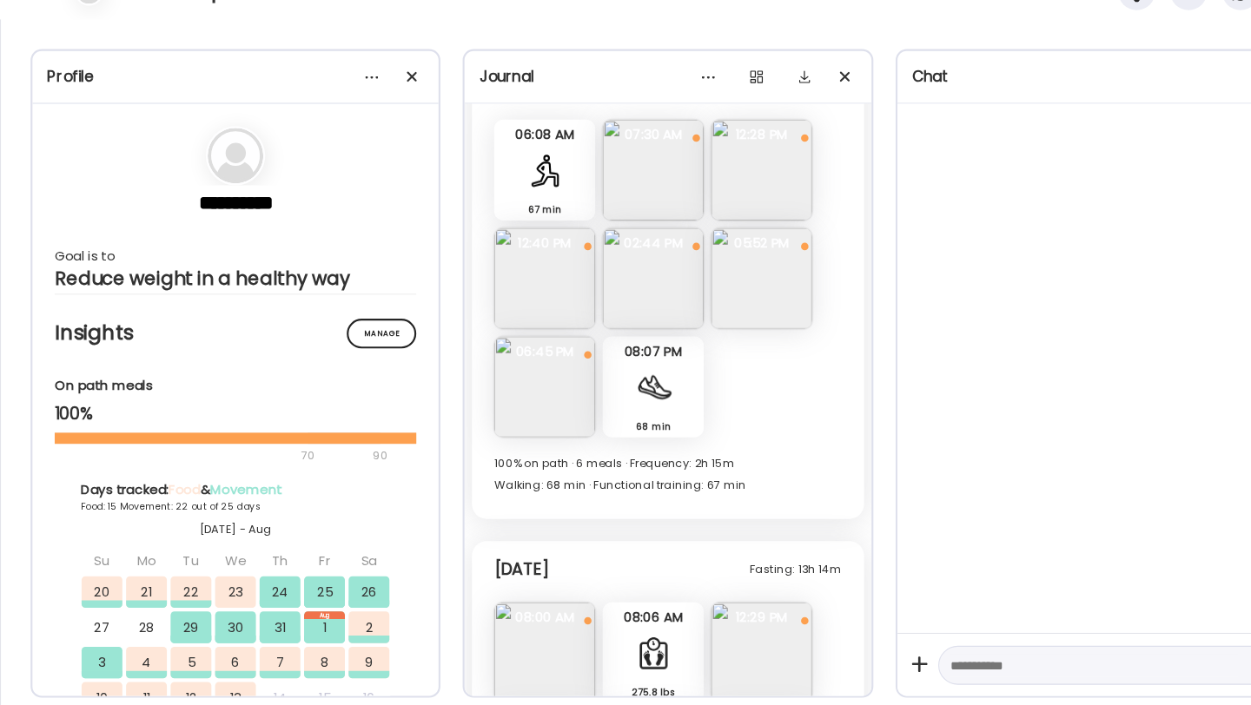
scroll to position [37689, 0]
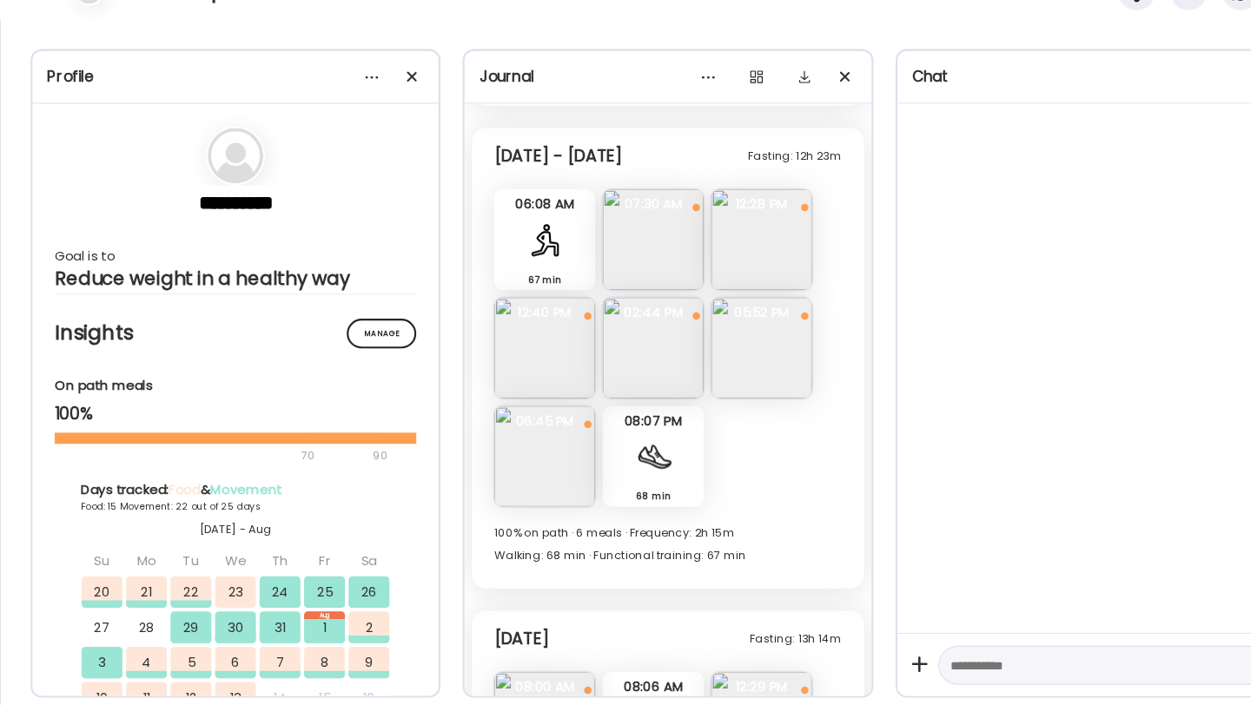
click at [631, 229] on img at bounding box center [612, 268] width 95 height 95
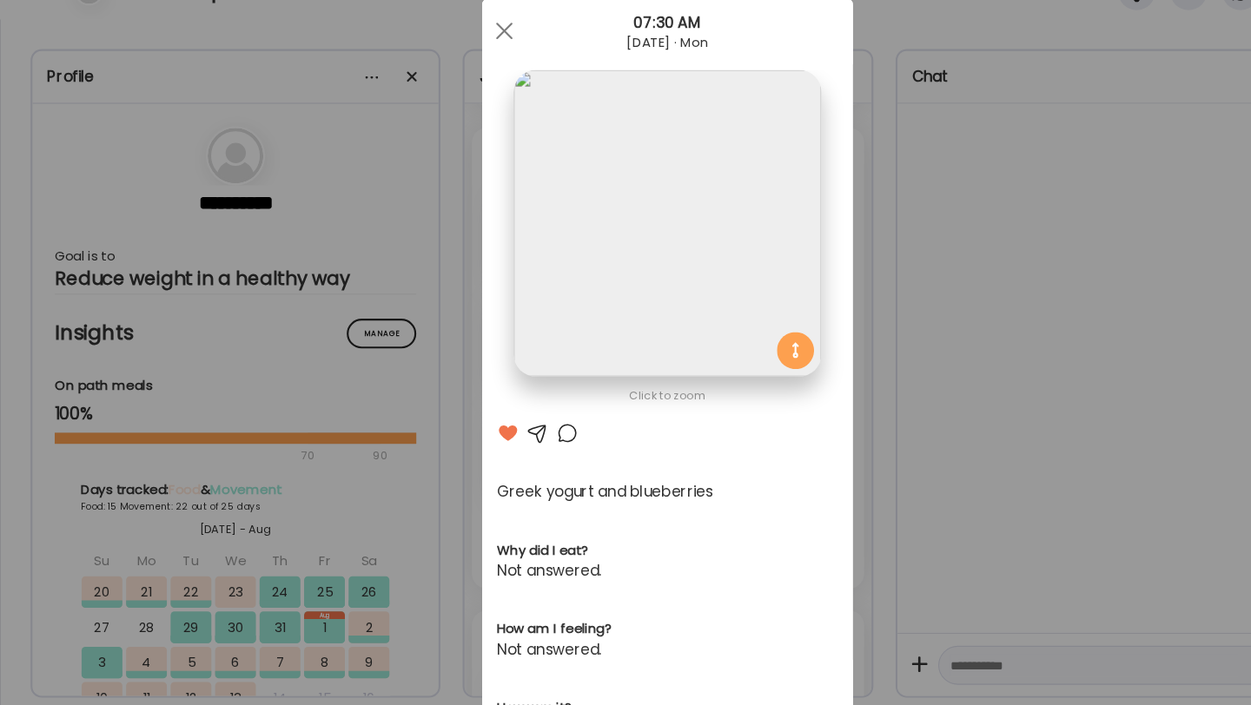
click at [537, 450] on div at bounding box center [531, 450] width 21 height 21
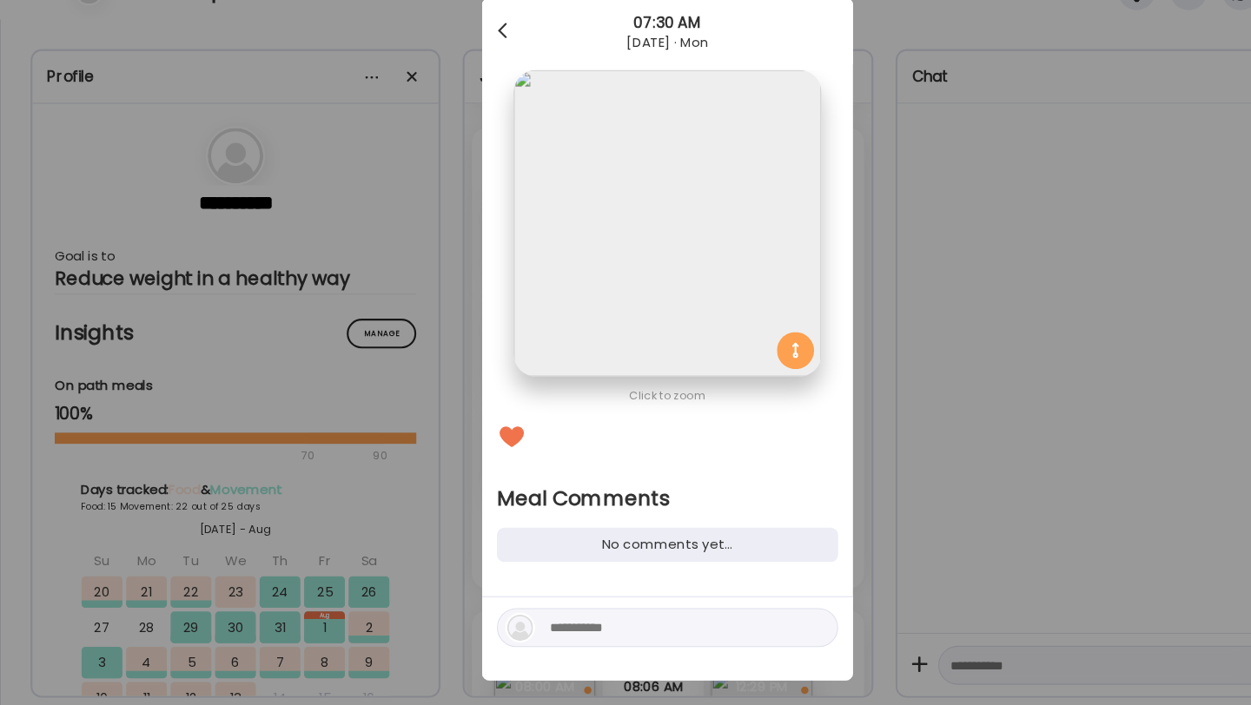
click at [470, 74] on span at bounding box center [470, 69] width 9 height 9
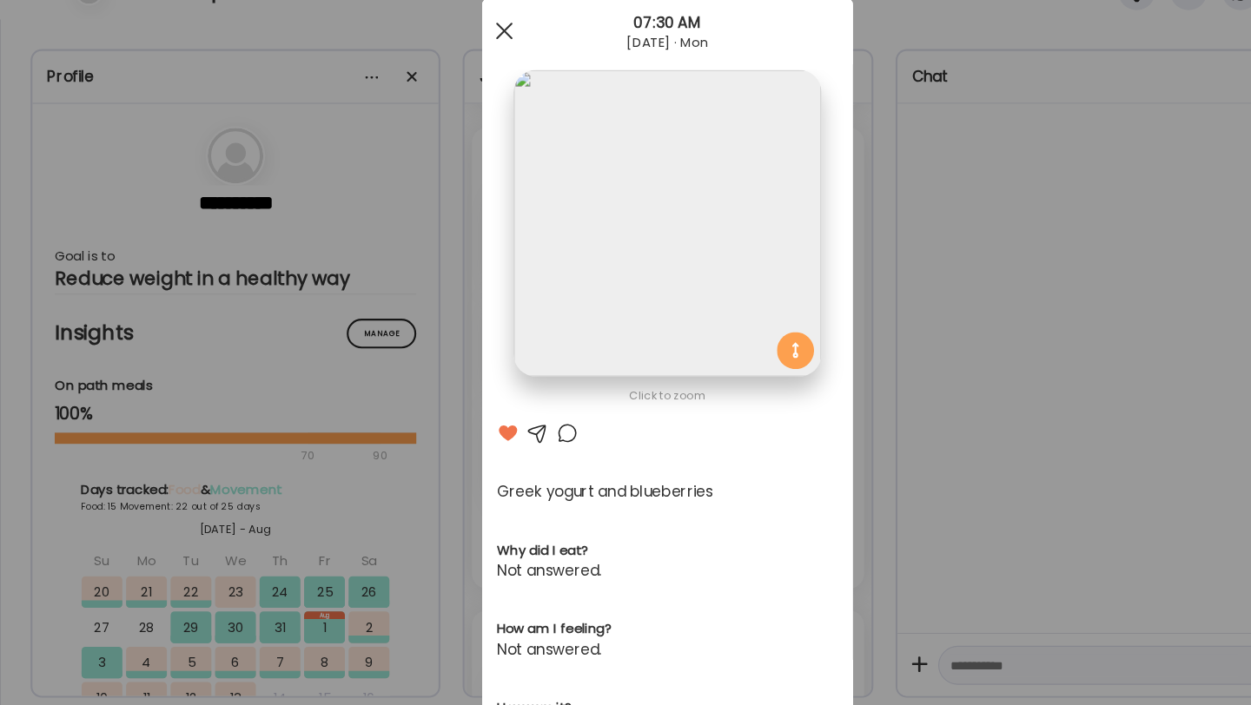
click at [472, 69] on div at bounding box center [472, 73] width 35 height 35
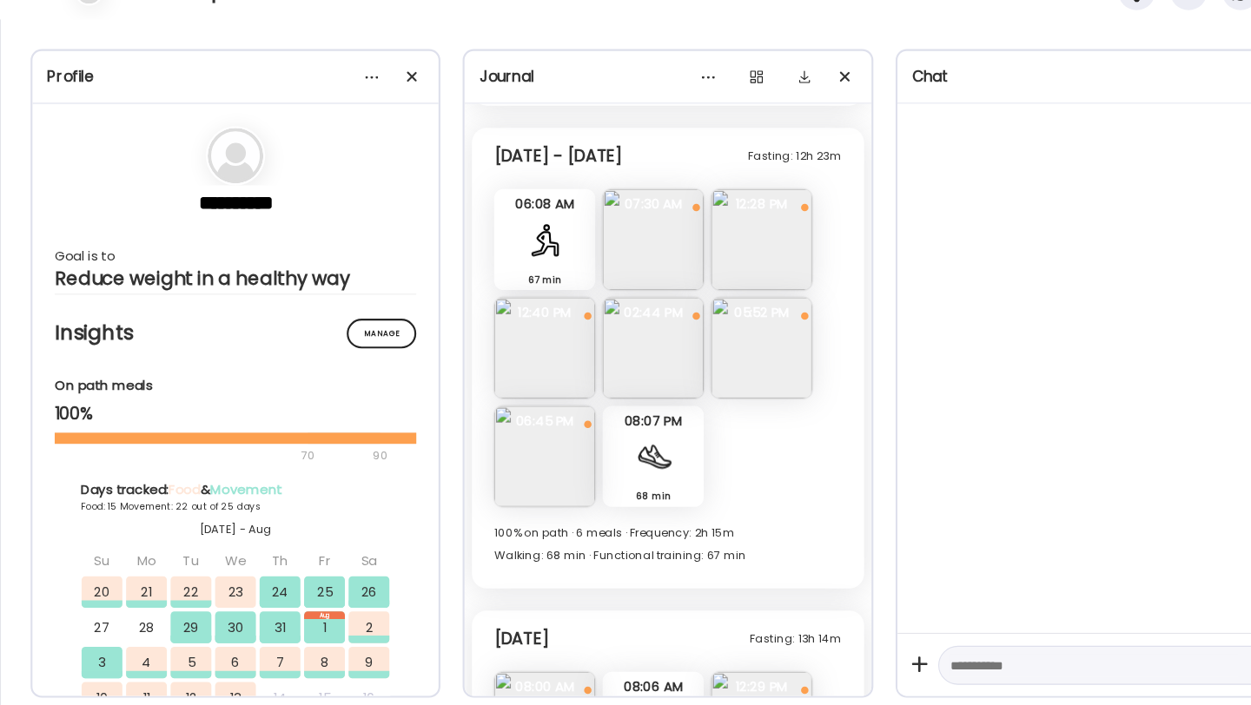
click at [618, 340] on img at bounding box center [612, 370] width 95 height 95
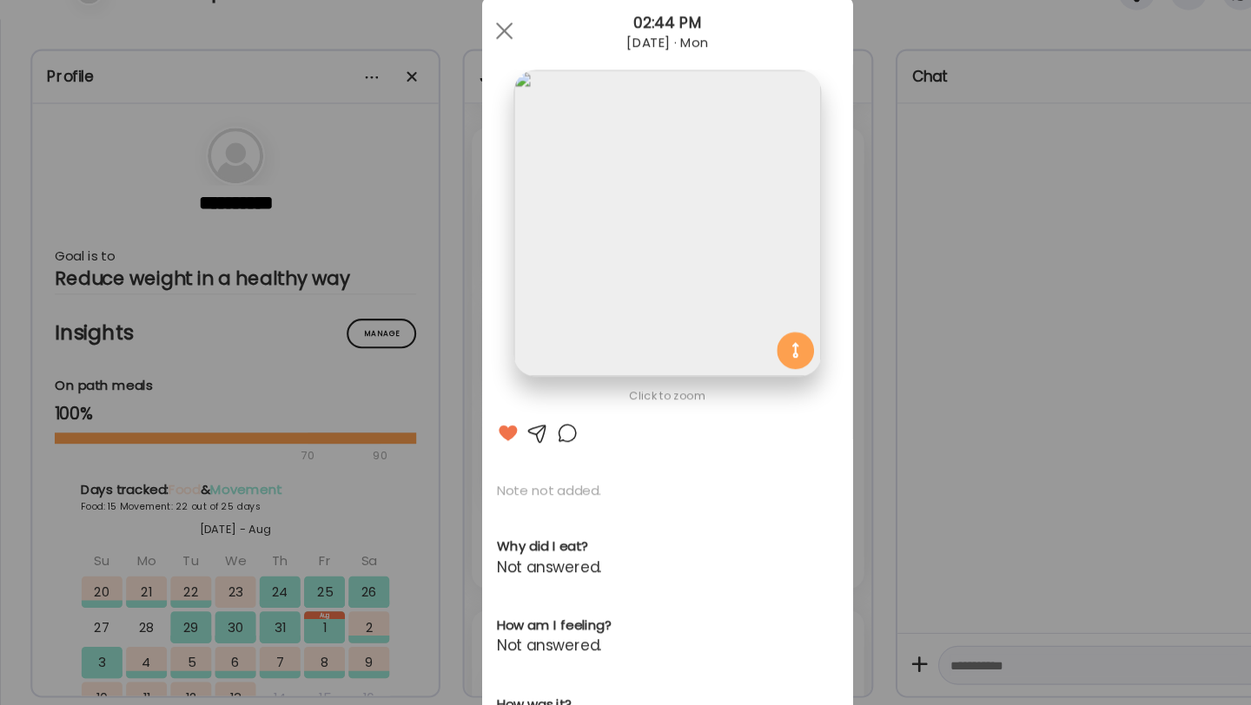
click at [531, 456] on div at bounding box center [531, 450] width 21 height 21
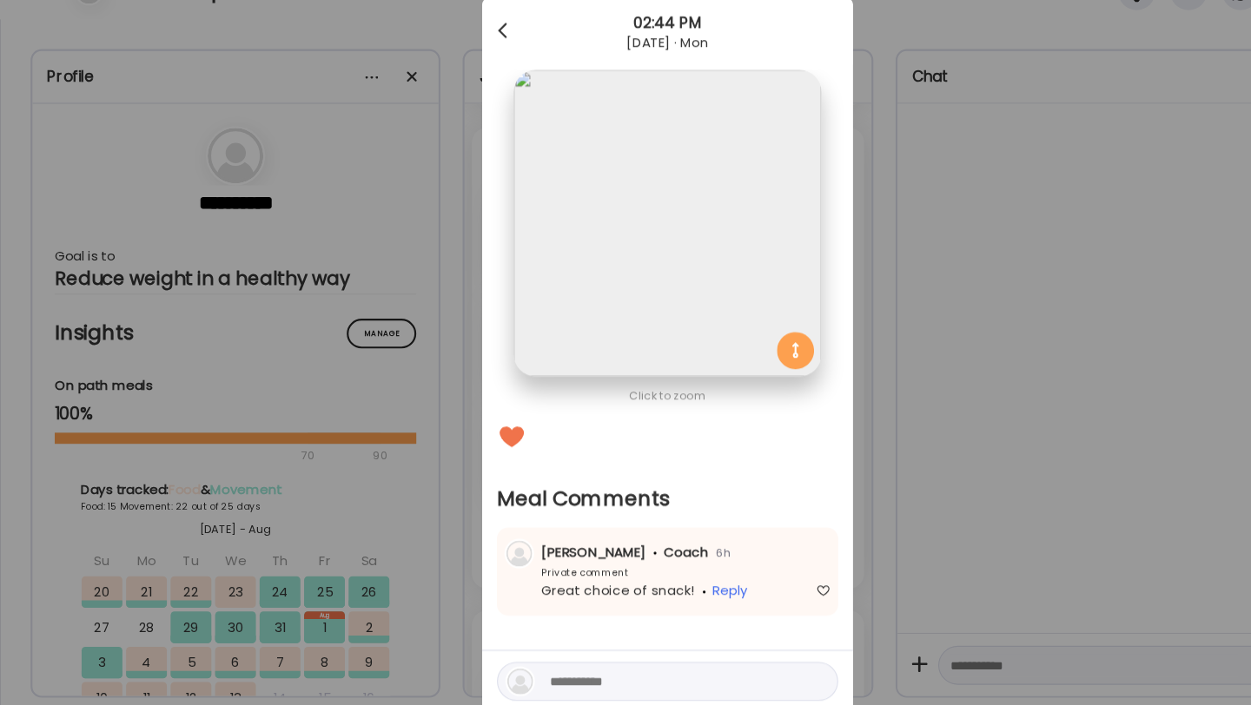
click at [479, 75] on div at bounding box center [472, 73] width 35 height 35
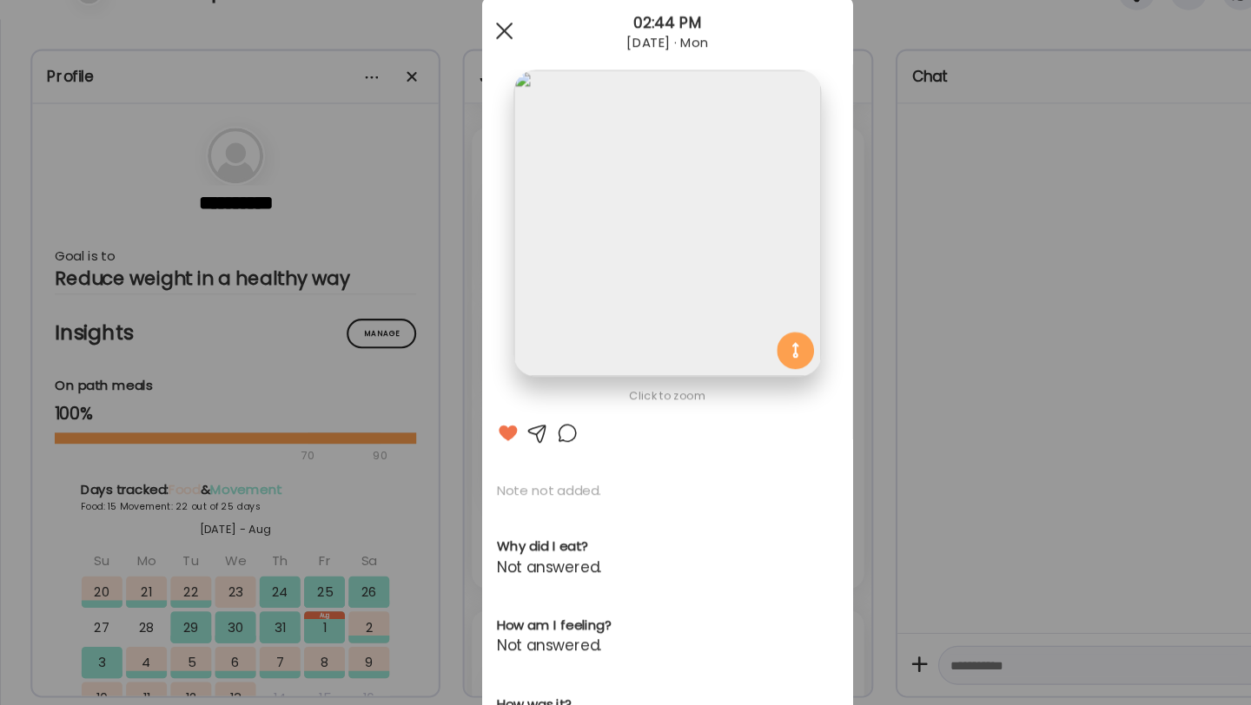
click at [468, 77] on div at bounding box center [472, 73] width 35 height 35
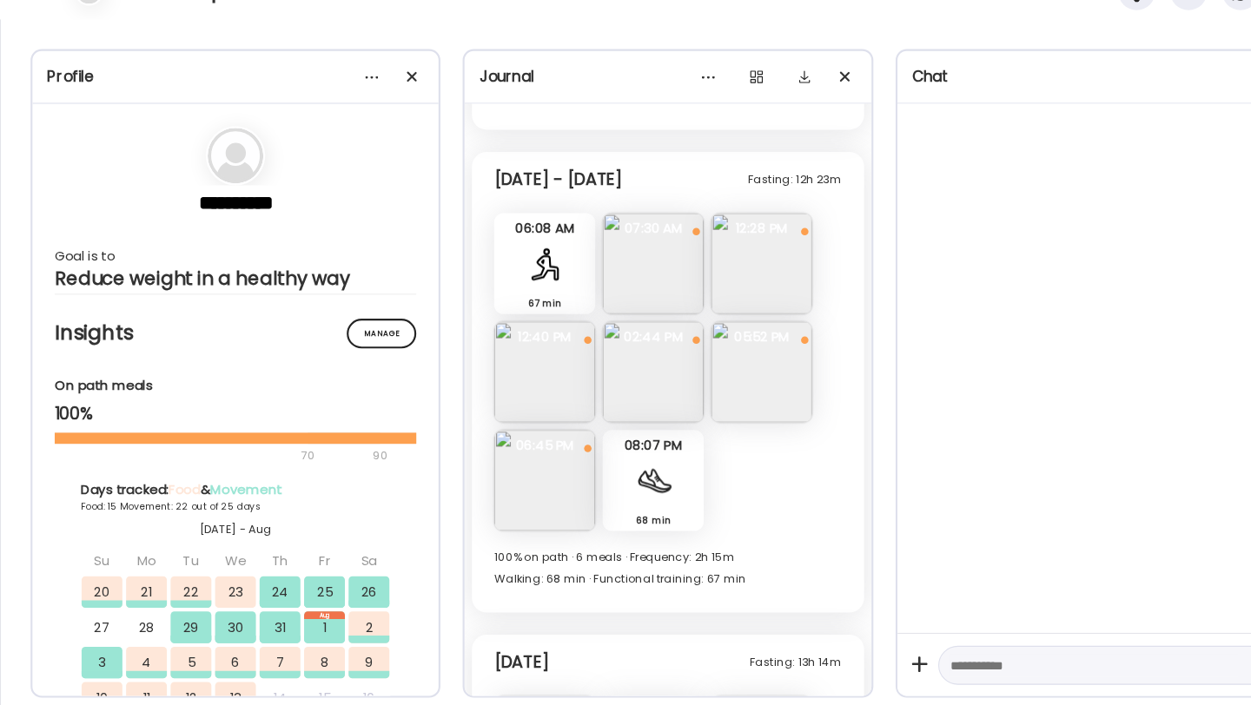
scroll to position [37686, 0]
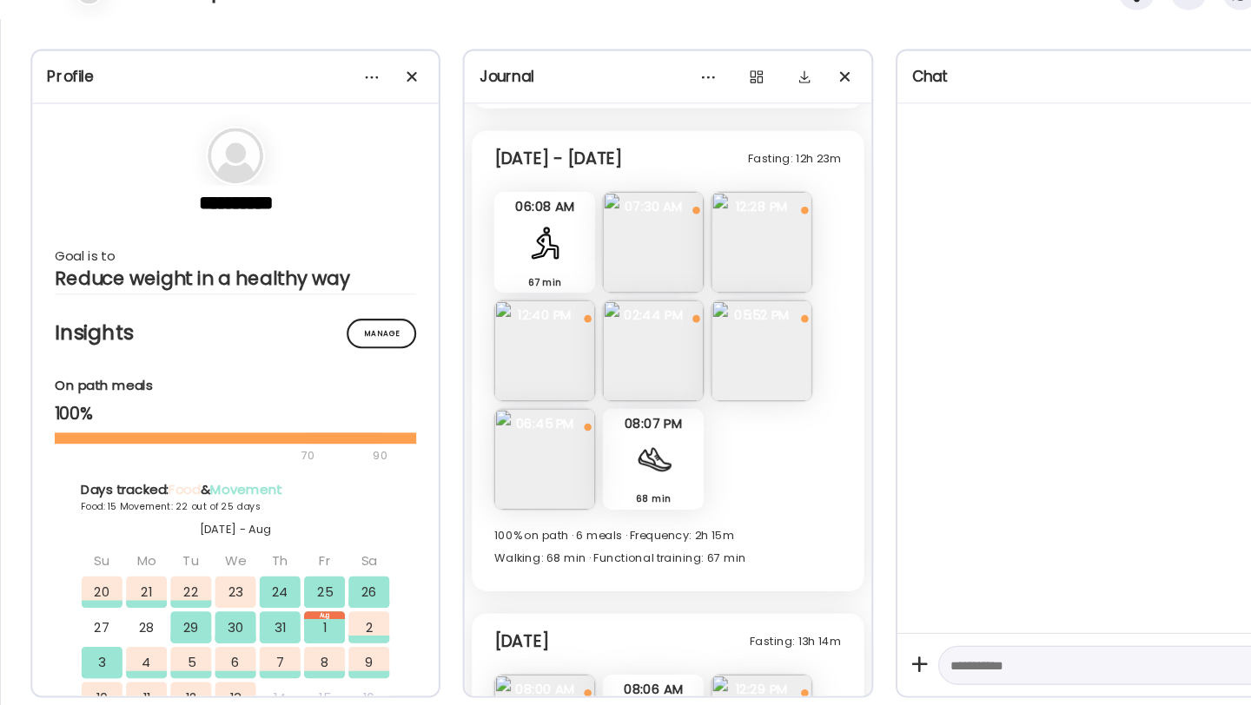
click at [725, 249] on img at bounding box center [713, 271] width 95 height 95
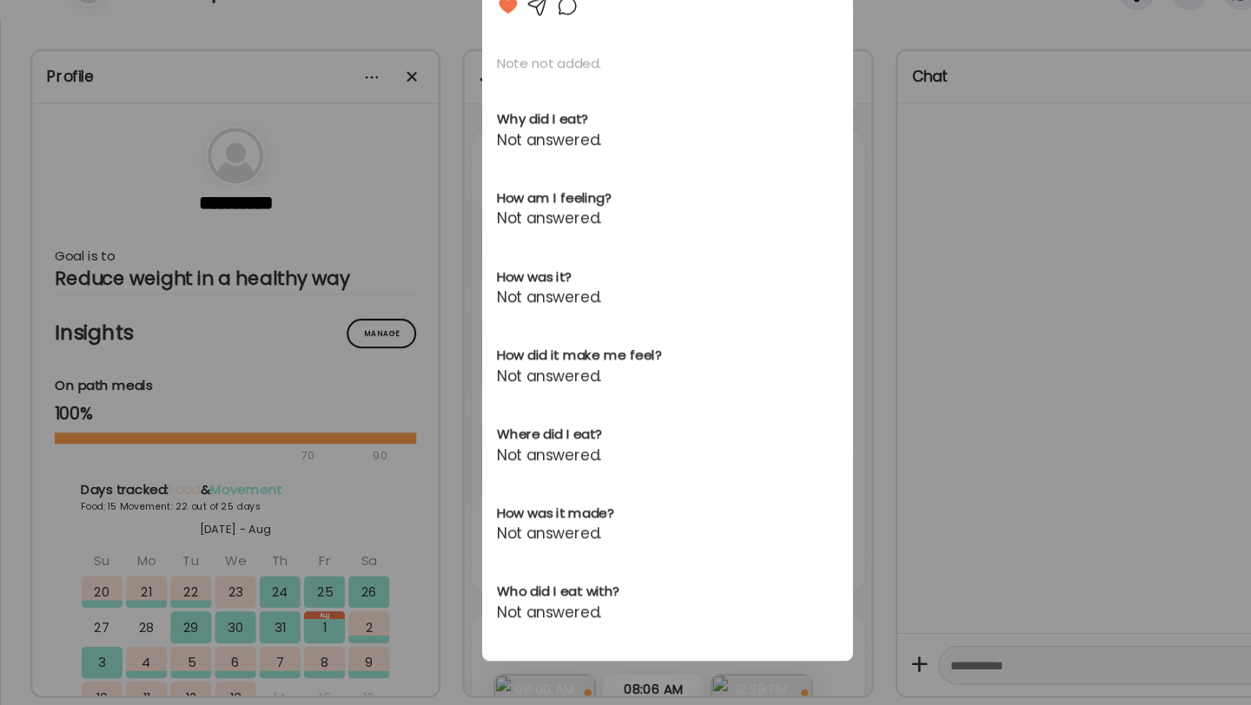
scroll to position [0, 0]
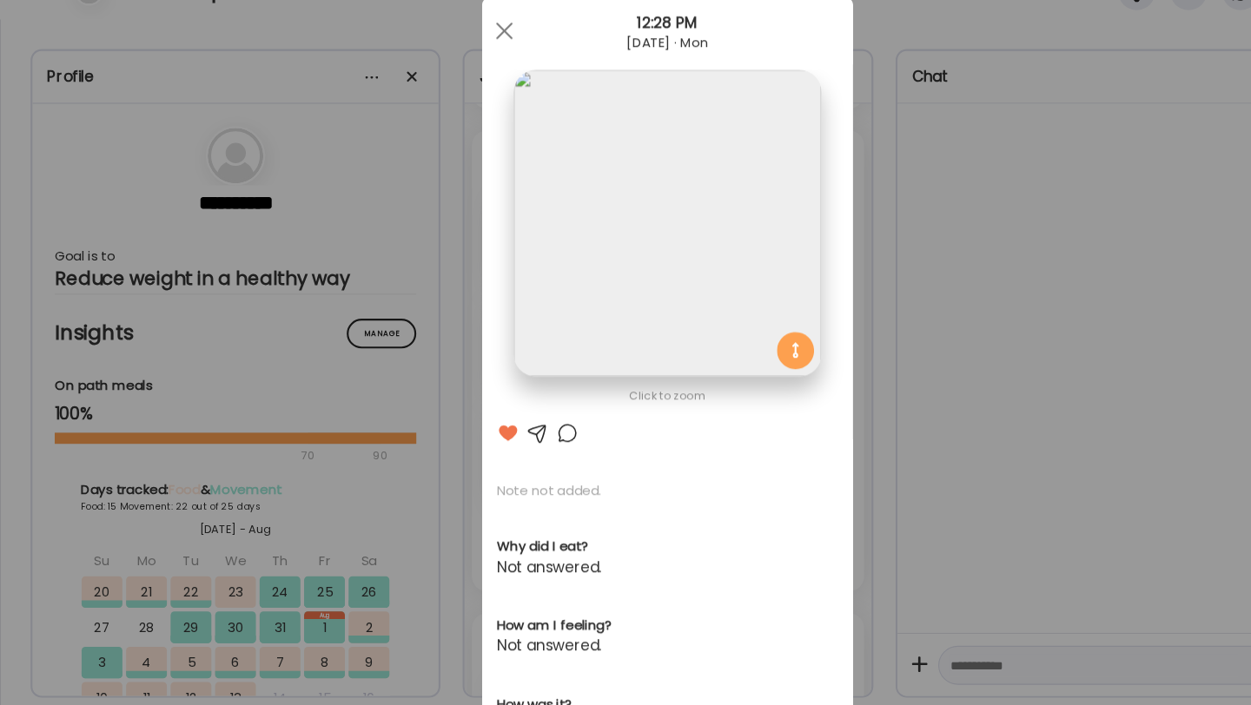
click at [471, 93] on div "Ate Coach Dashboard 12:28 PM [DATE] · Mon" at bounding box center [625, 73] width 347 height 63
click at [470, 63] on div at bounding box center [472, 73] width 35 height 35
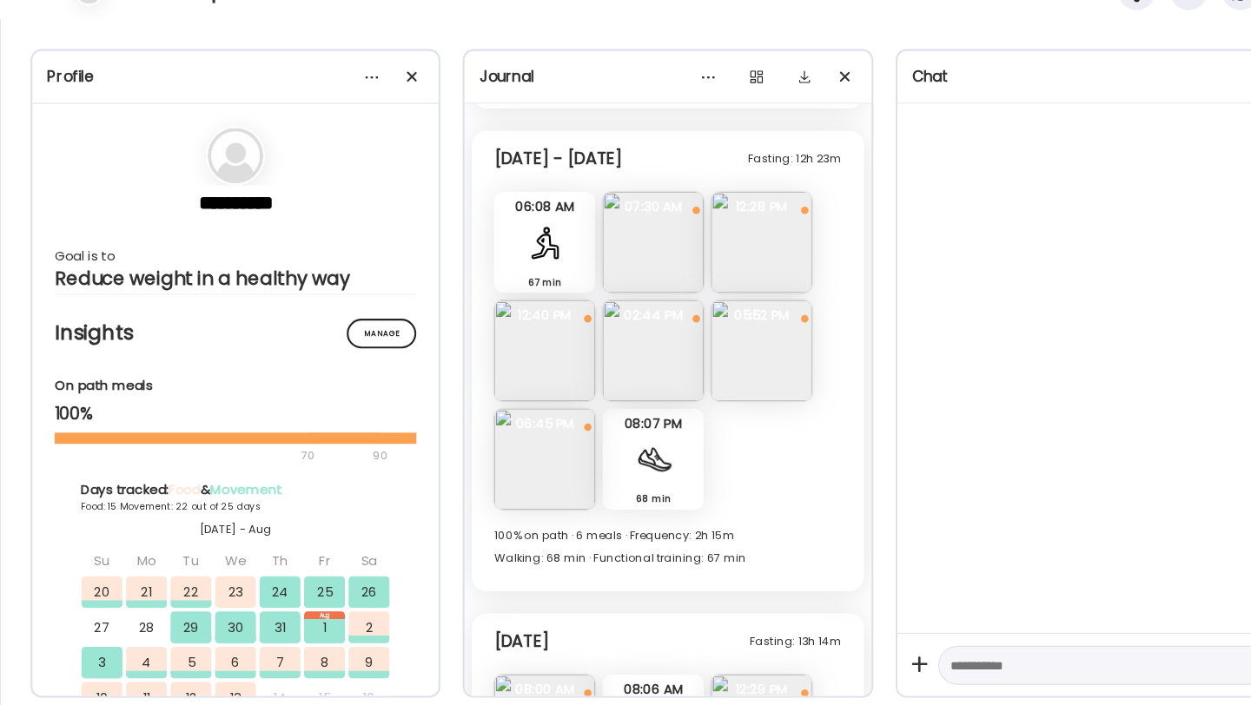
click at [489, 444] on img at bounding box center [510, 474] width 95 height 95
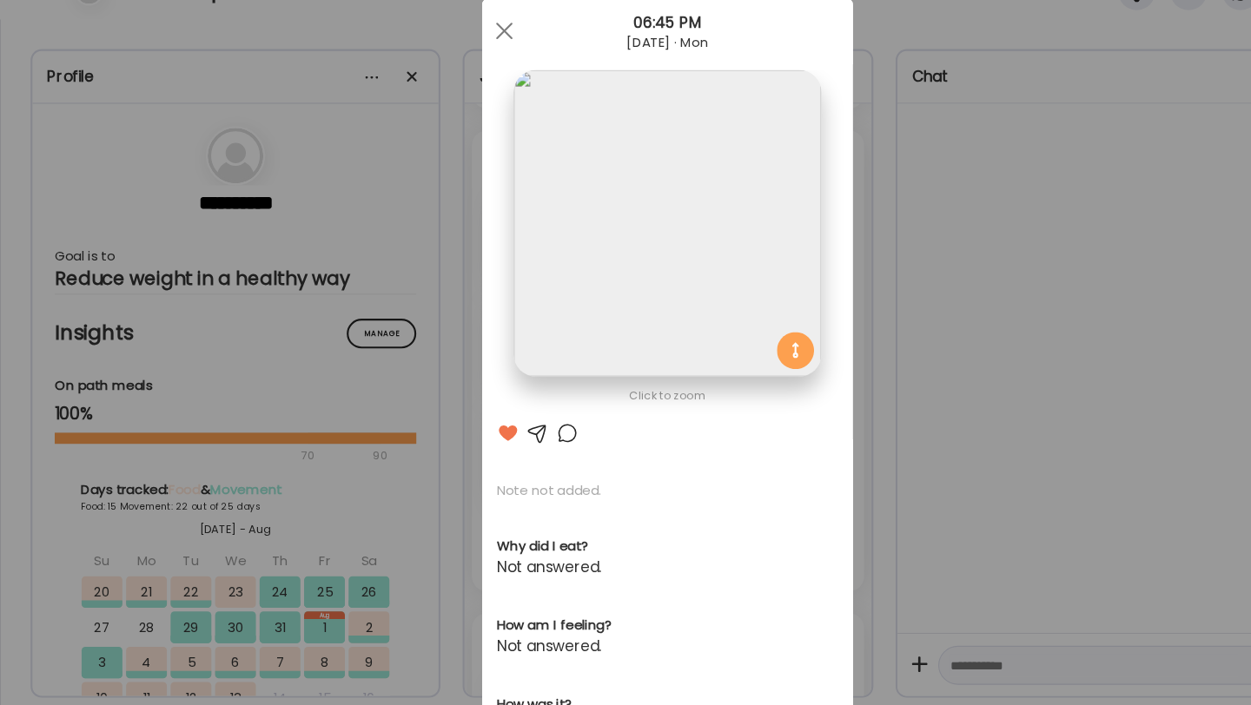
click at [525, 456] on div at bounding box center [531, 450] width 21 height 21
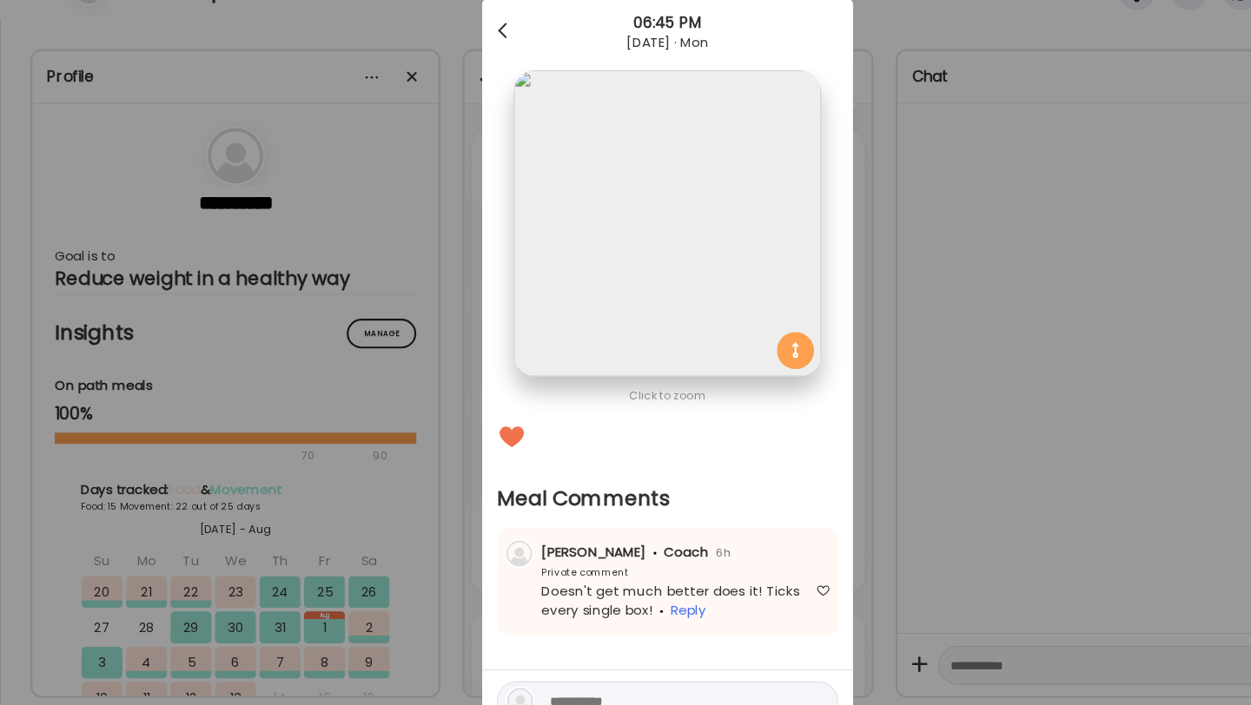
click at [466, 70] on div at bounding box center [472, 73] width 35 height 35
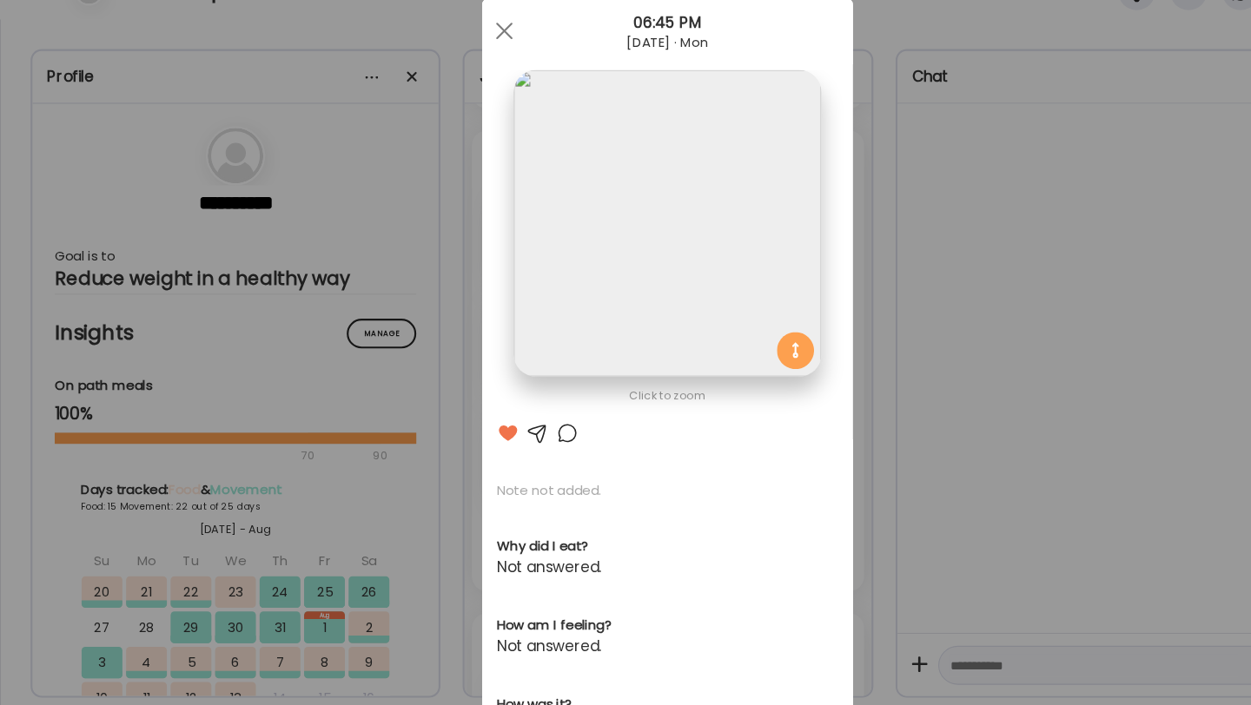
click at [536, 457] on div at bounding box center [531, 450] width 21 height 21
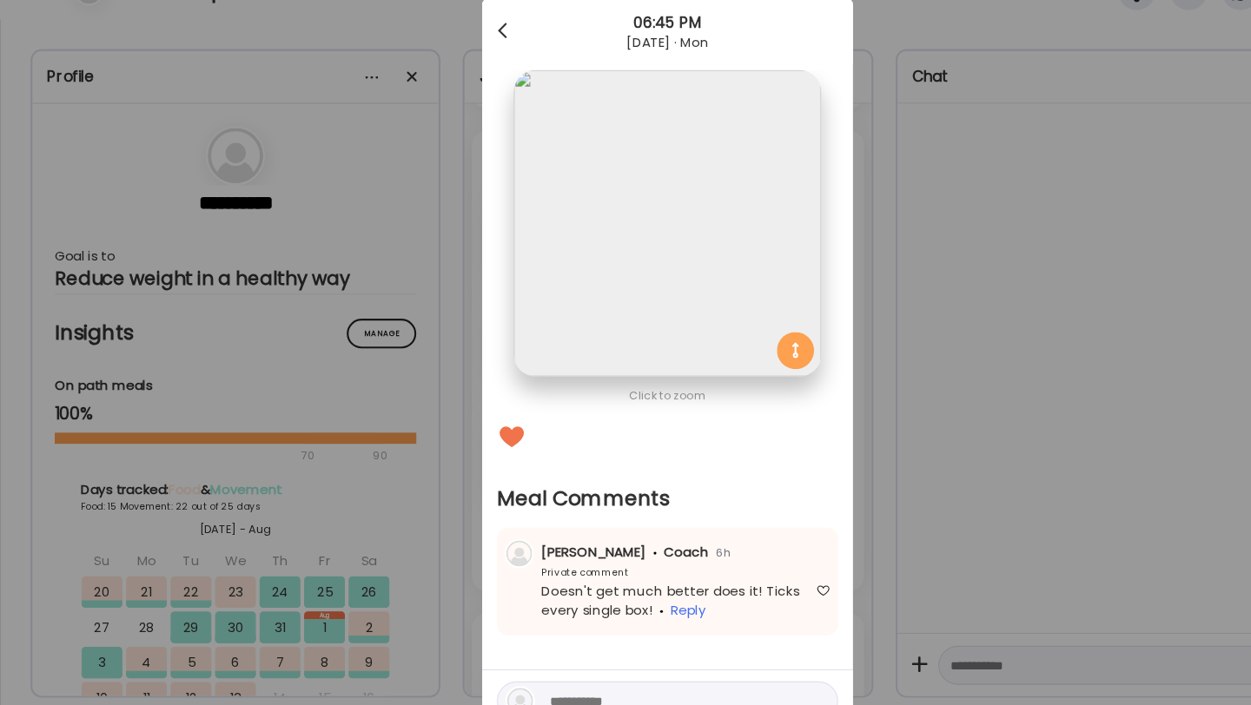
click at [467, 73] on span at bounding box center [470, 69] width 9 height 9
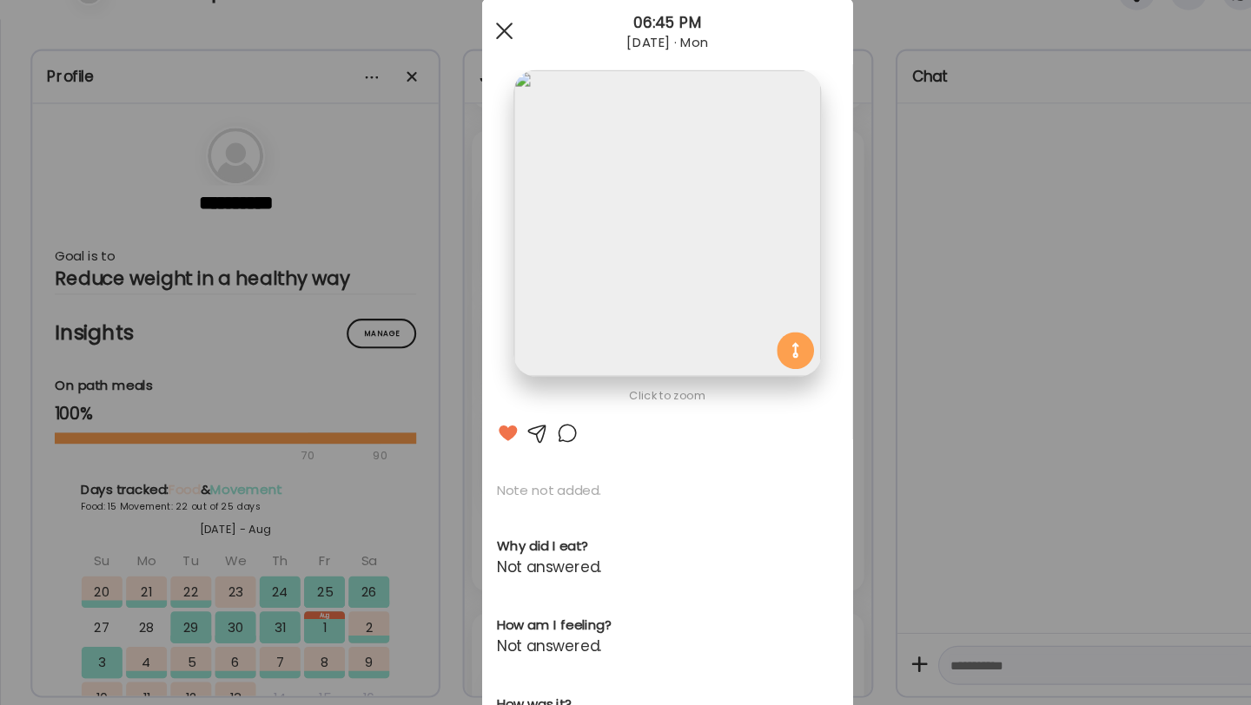
click at [473, 77] on div at bounding box center [472, 73] width 35 height 35
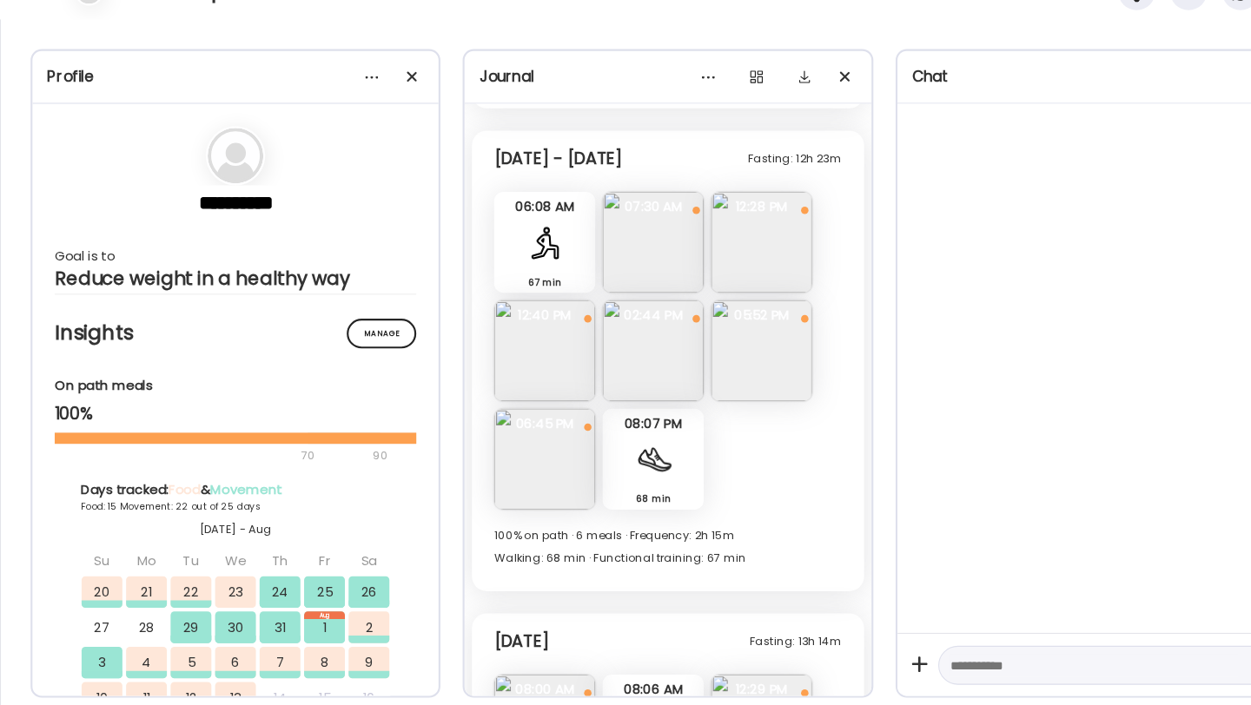
click at [711, 333] on img at bounding box center [713, 373] width 95 height 95
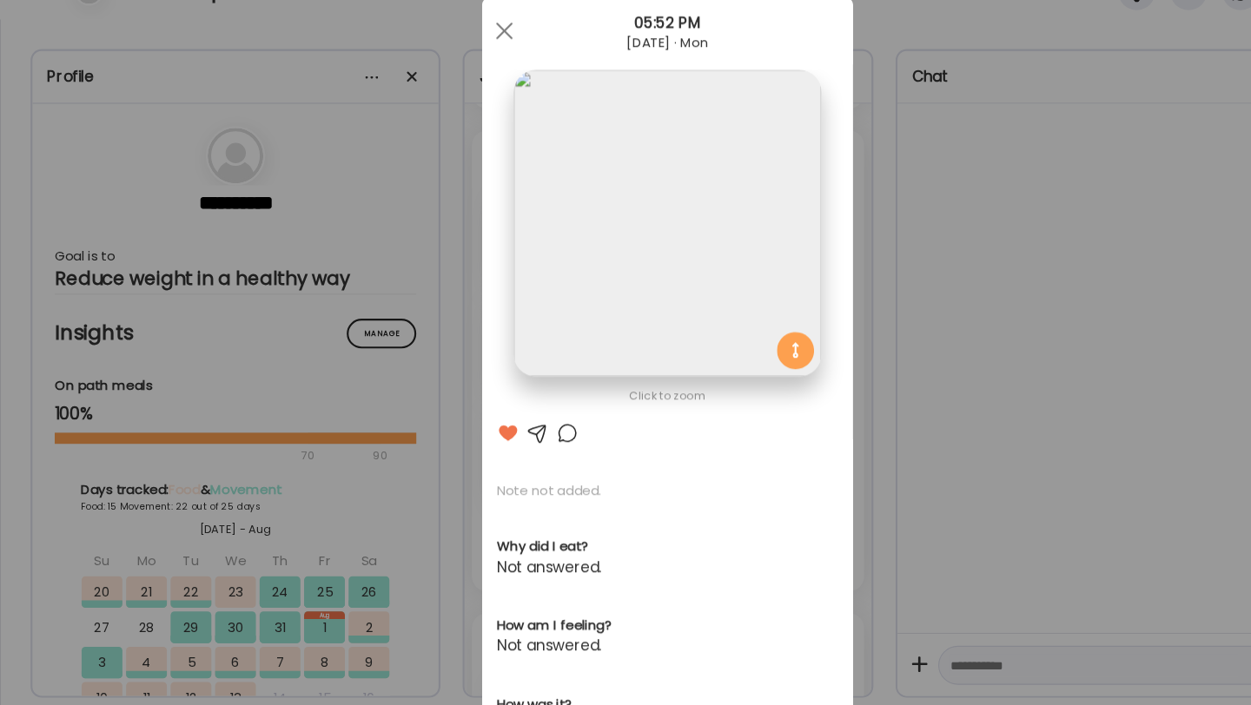
click at [524, 446] on div at bounding box center [531, 450] width 21 height 21
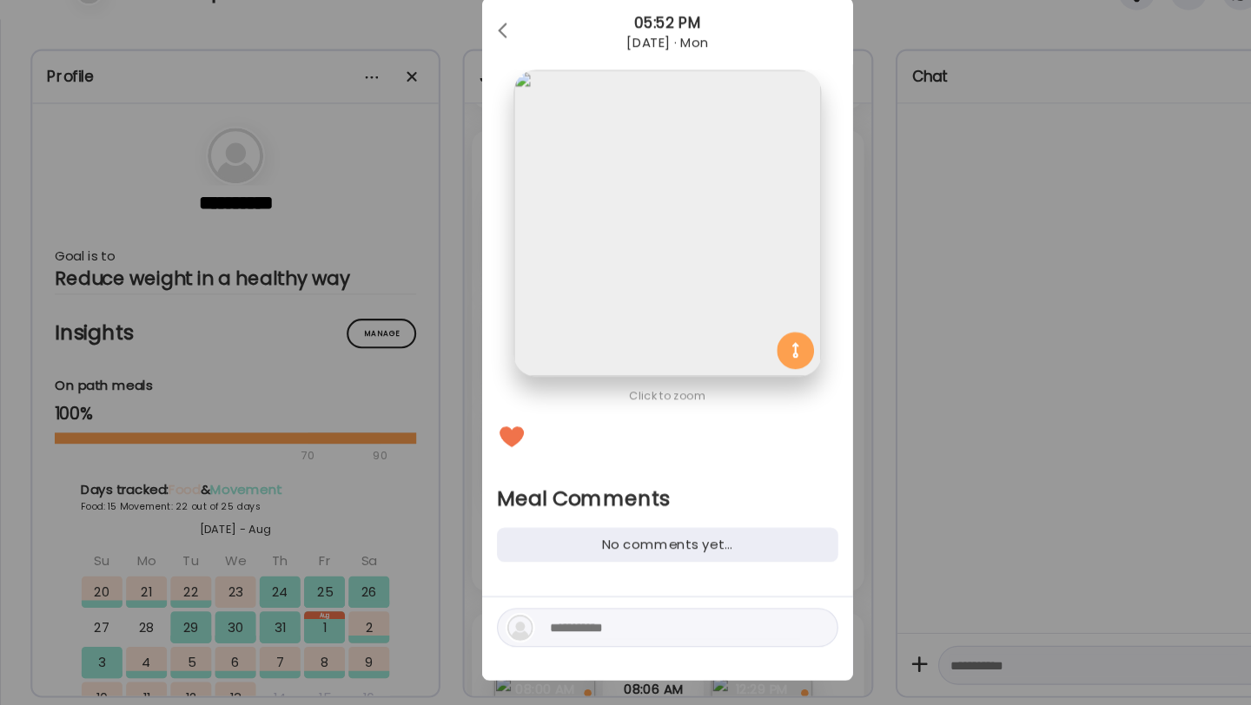
scroll to position [18, 0]
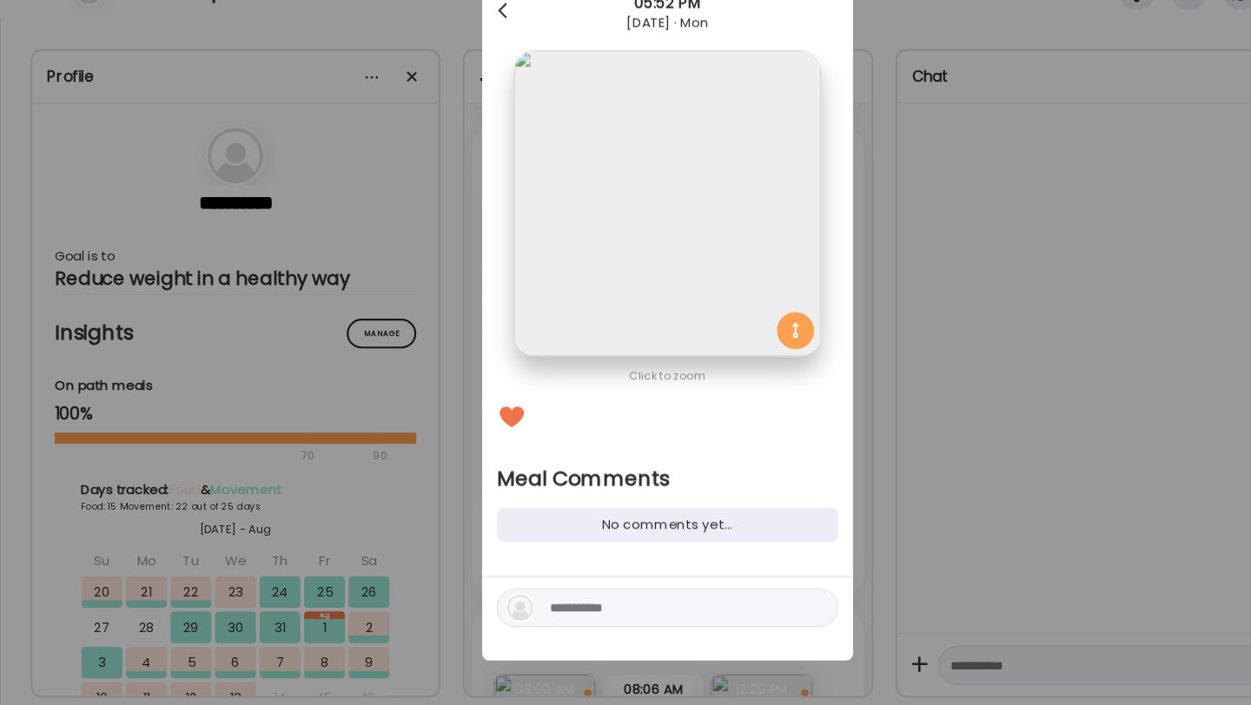
click at [466, 54] on span at bounding box center [470, 51] width 9 height 9
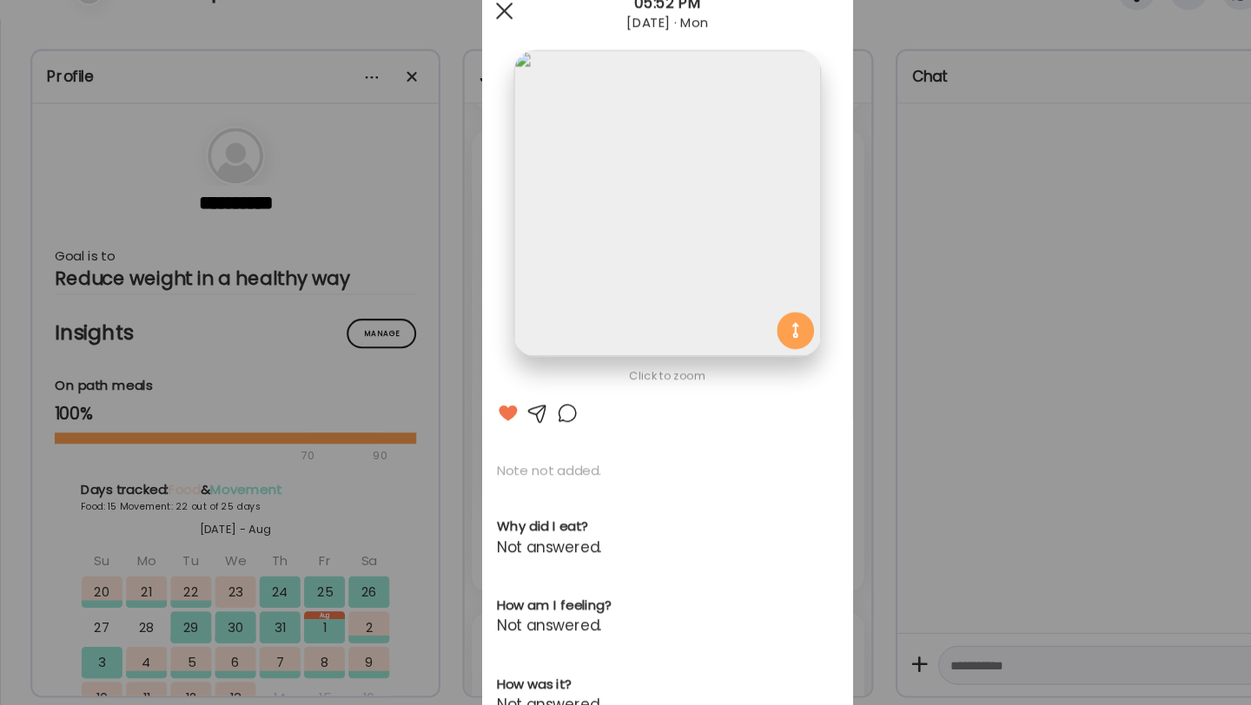
click at [476, 50] on span at bounding box center [473, 55] width 16 height 16
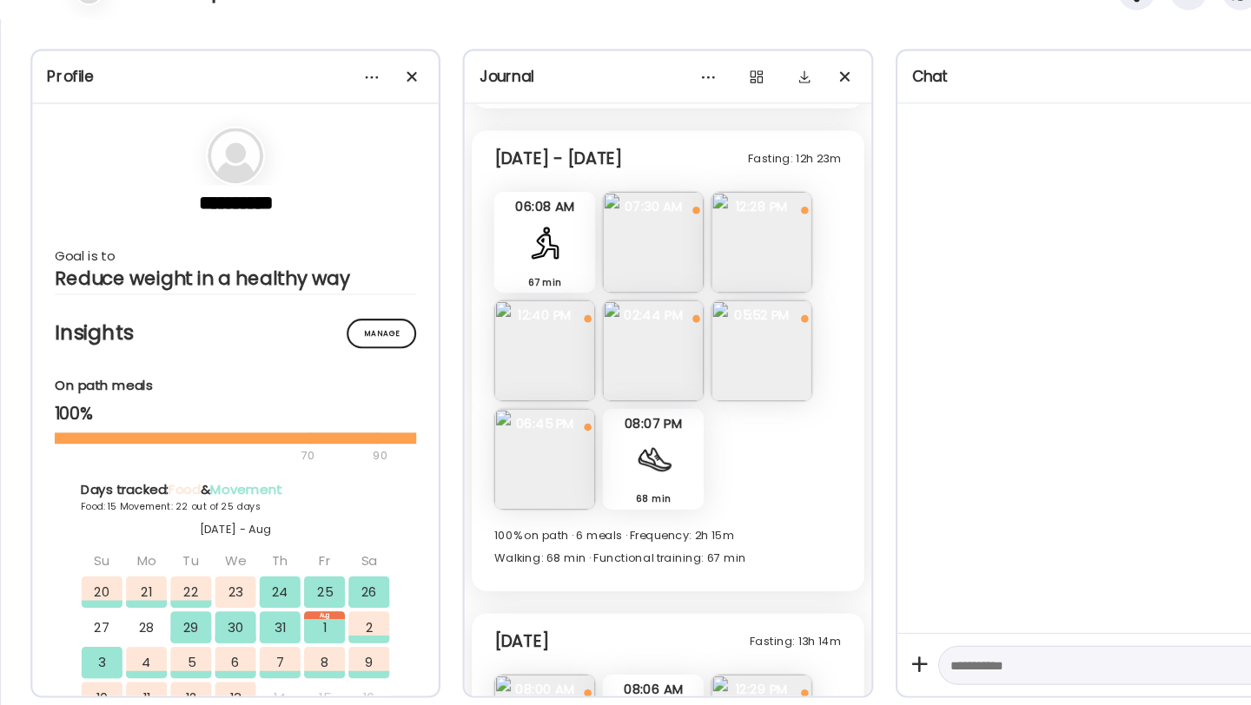
click at [602, 326] on img at bounding box center [612, 373] width 95 height 95
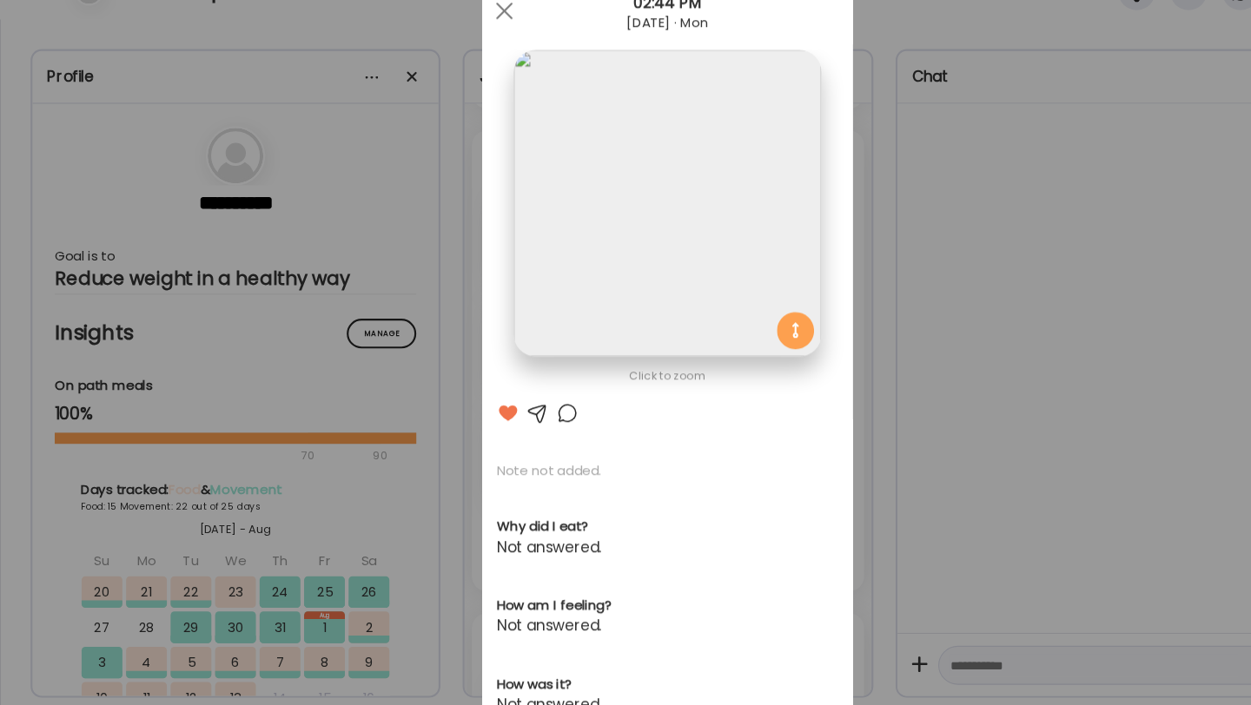
click at [537, 423] on div at bounding box center [531, 431] width 21 height 21
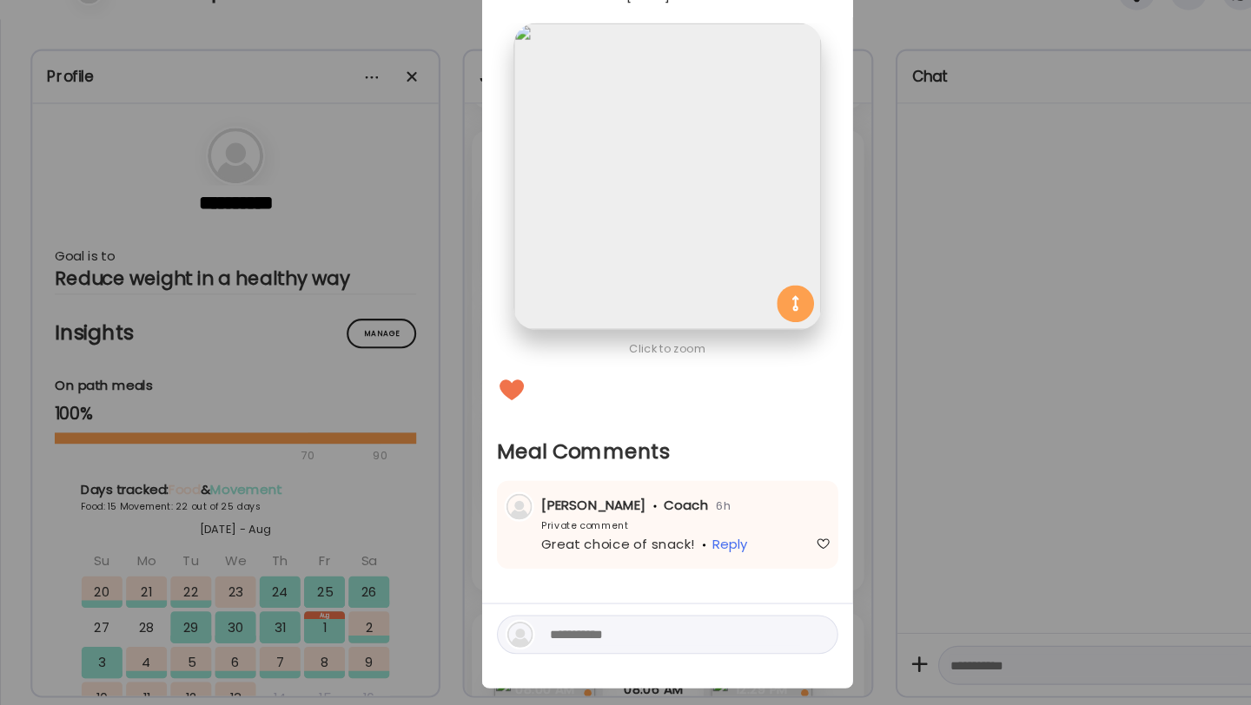
scroll to position [0, 0]
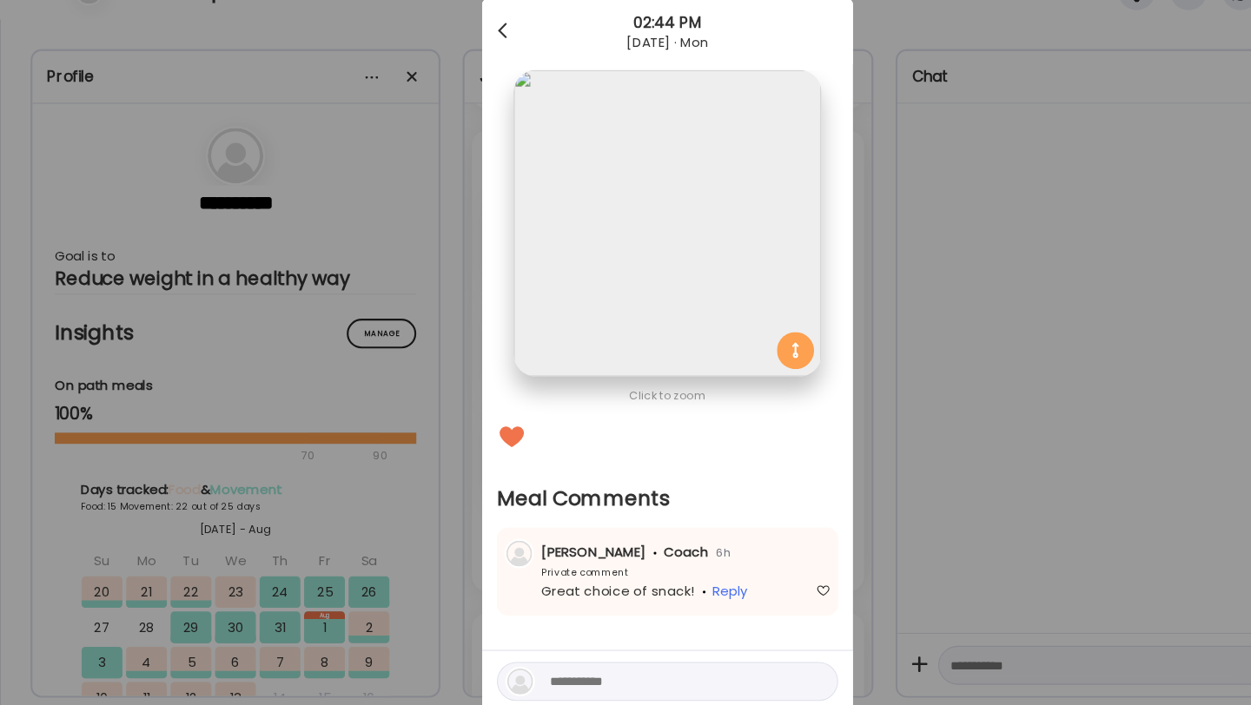
click at [462, 64] on div at bounding box center [472, 73] width 35 height 35
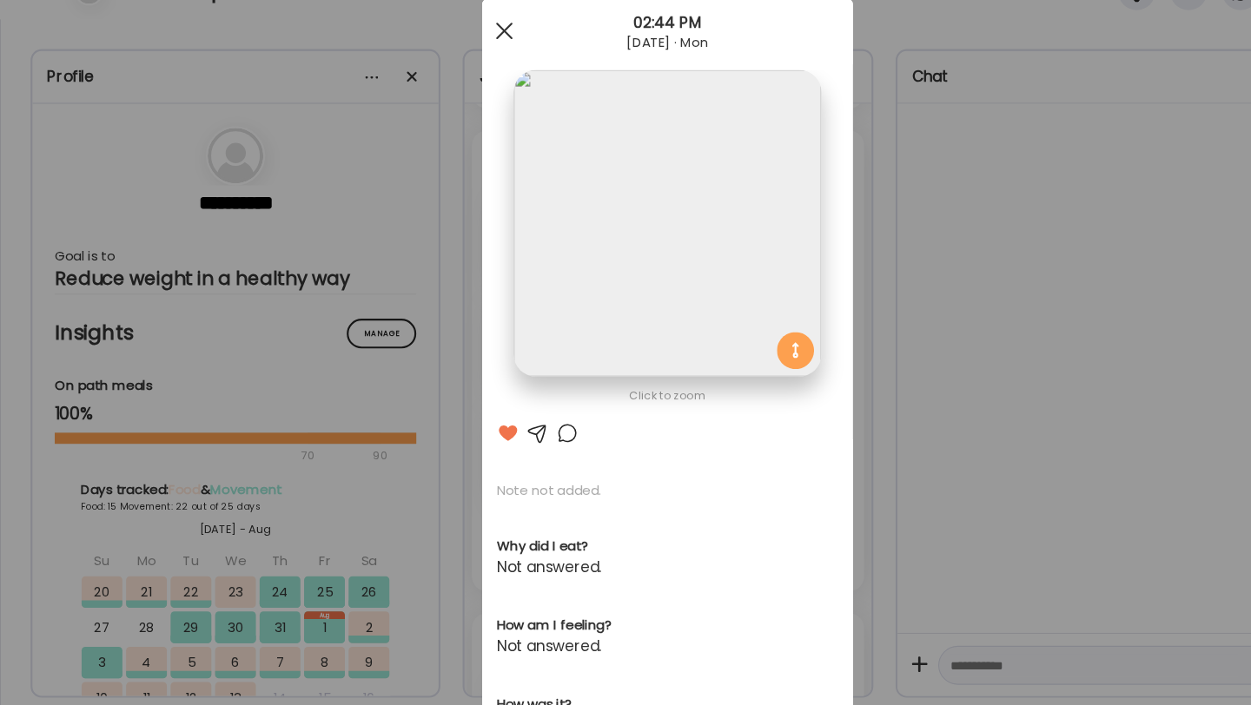
click at [469, 76] on span at bounding box center [473, 73] width 16 height 16
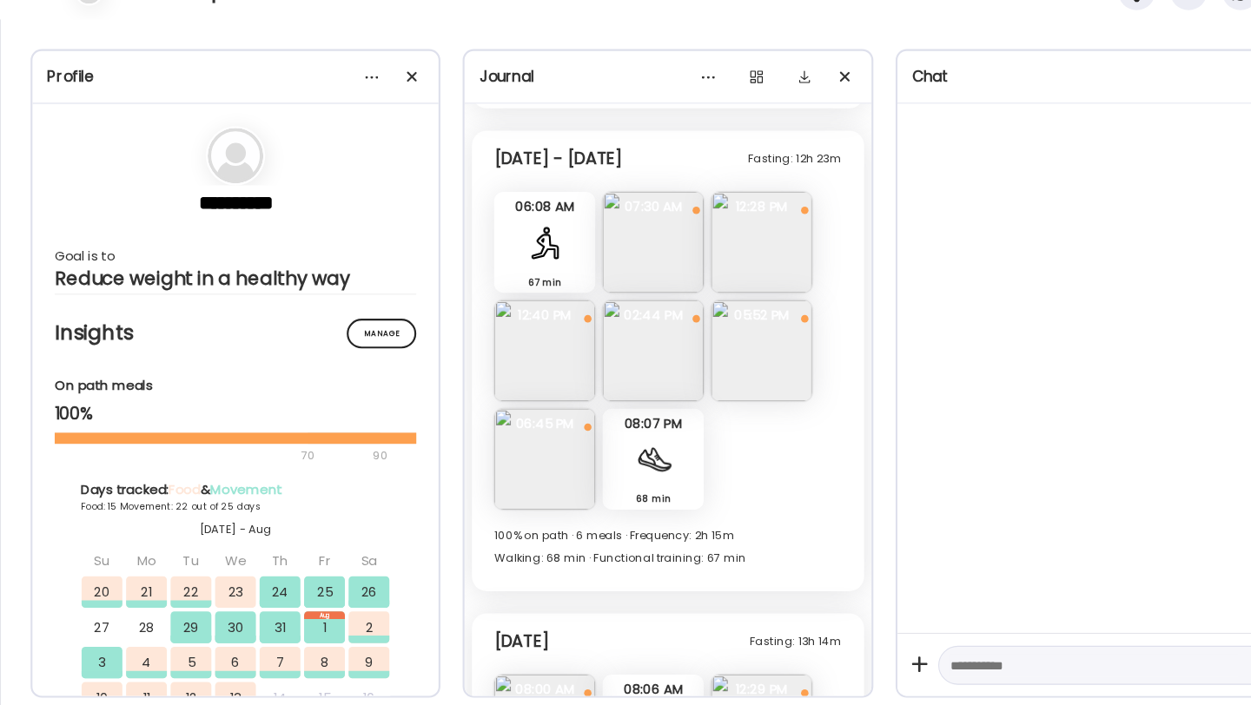
click at [510, 448] on img at bounding box center [510, 474] width 95 height 95
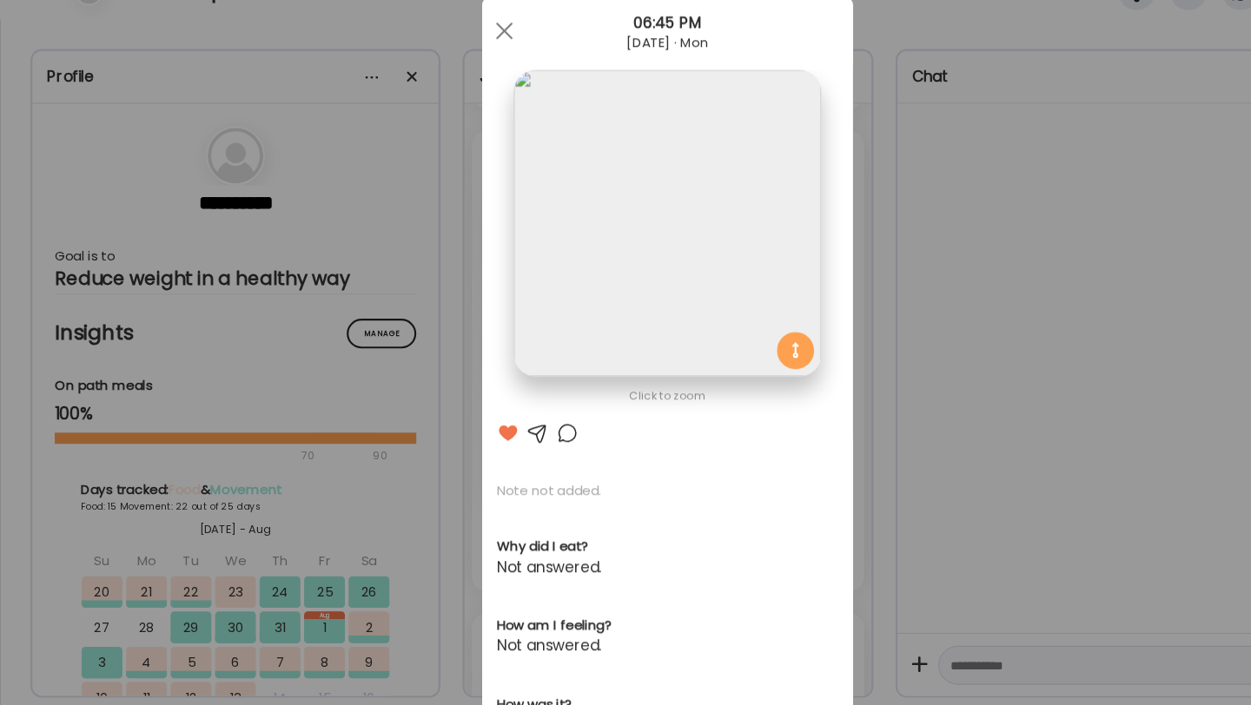
click at [564, 373] on img at bounding box center [625, 253] width 288 height 288
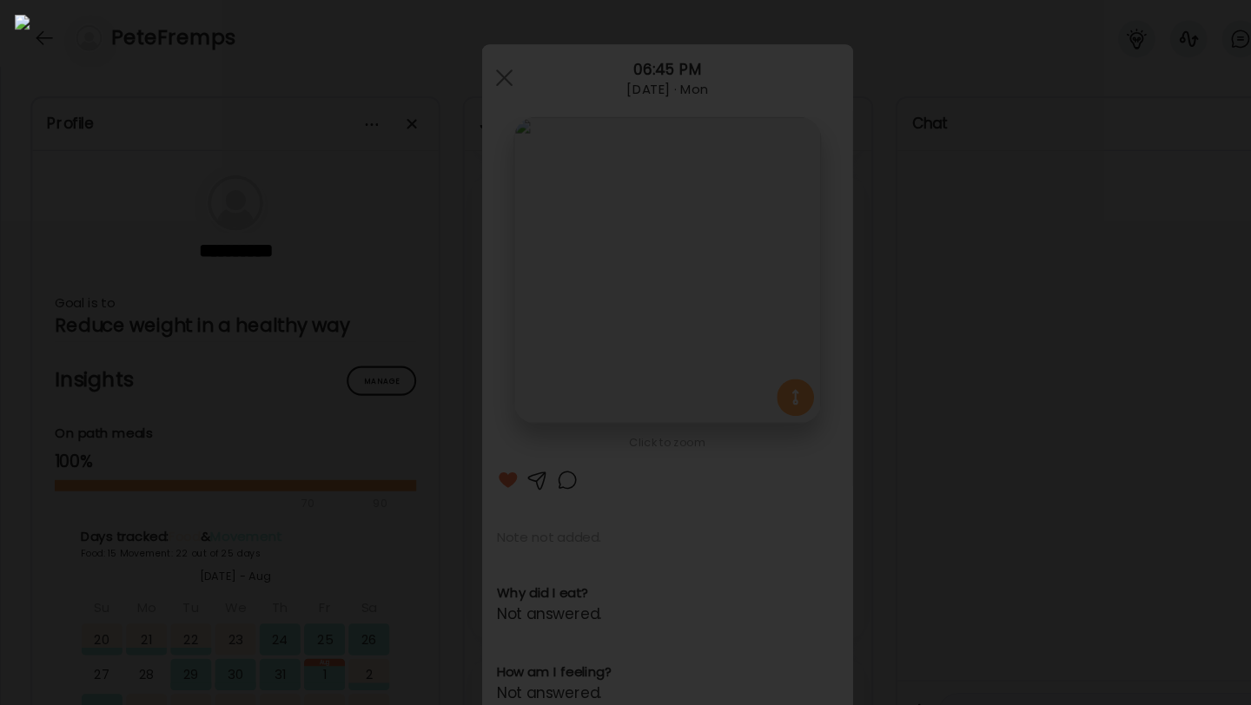
click at [190, 136] on div at bounding box center [625, 353] width 1223 height 678
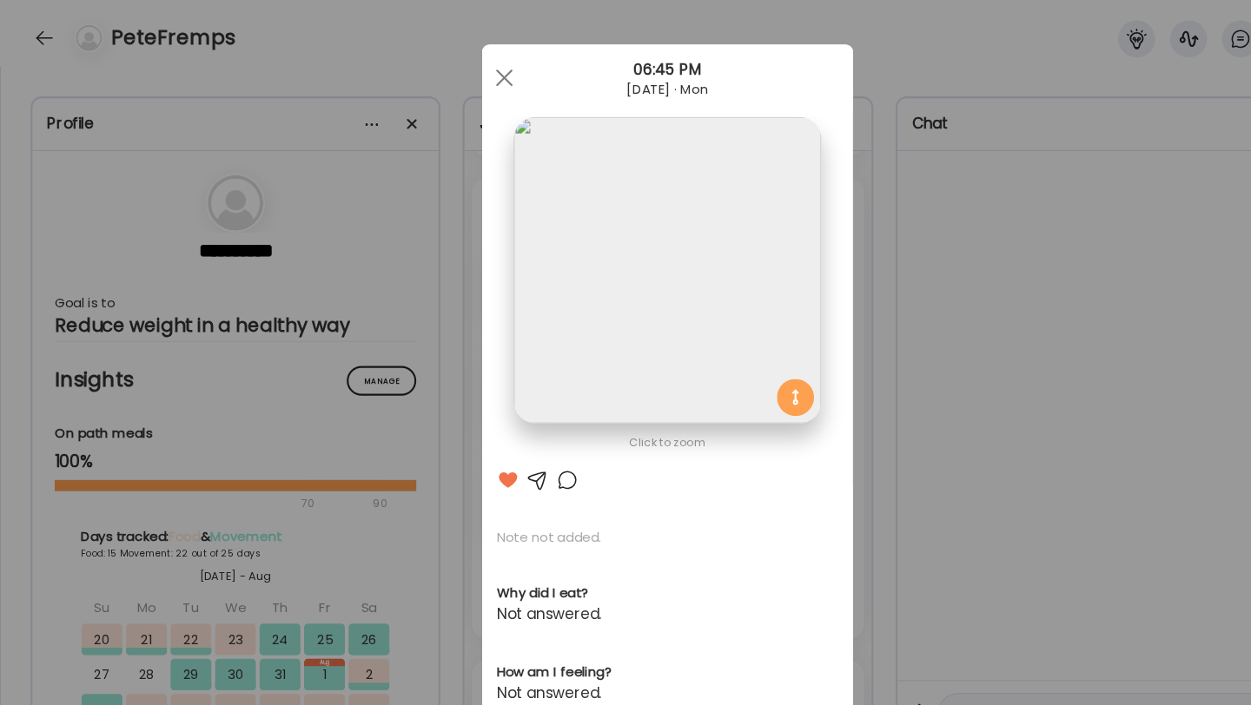
click at [525, 444] on div at bounding box center [531, 450] width 21 height 21
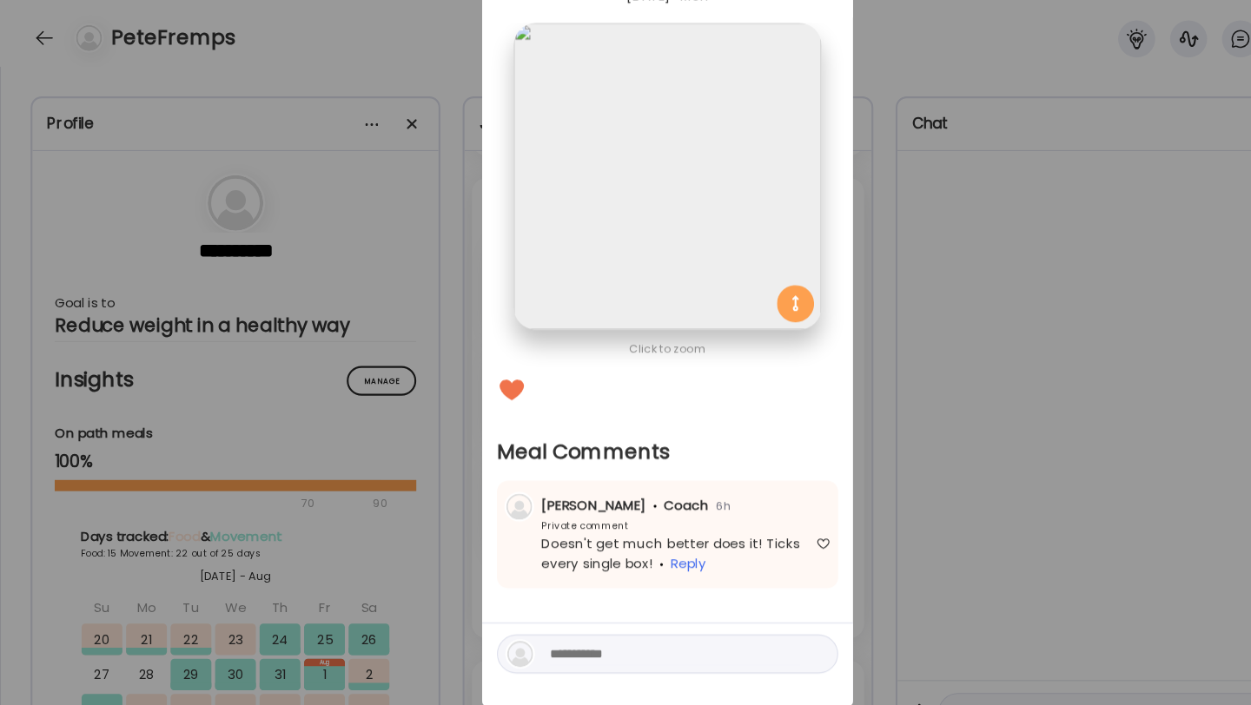
scroll to position [46, 0]
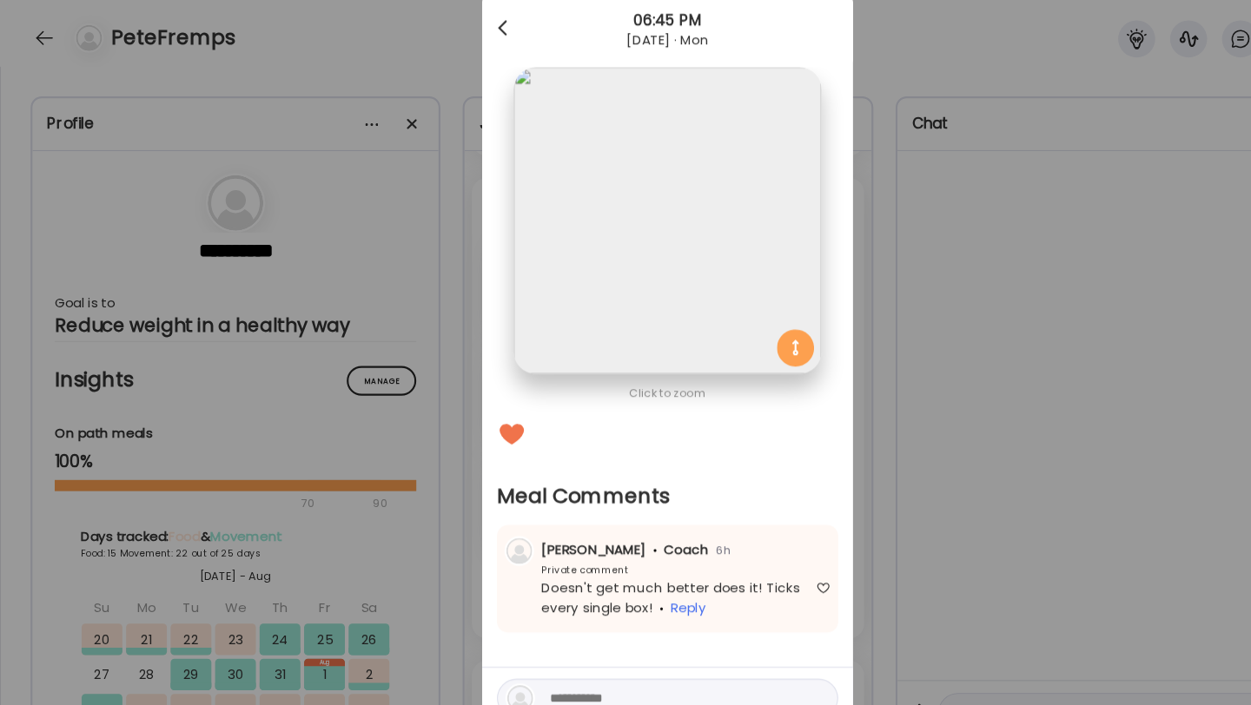
click at [473, 27] on div at bounding box center [472, 27] width 35 height 35
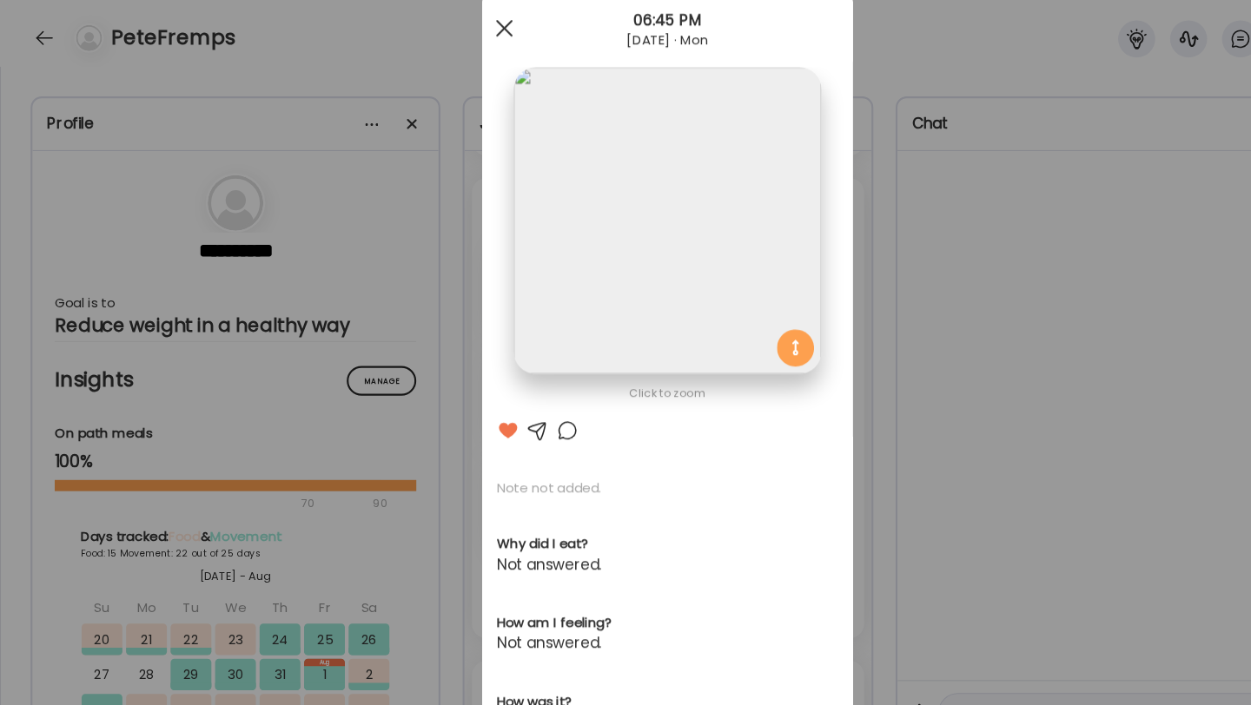
click at [473, 24] on span at bounding box center [473, 27] width 16 height 16
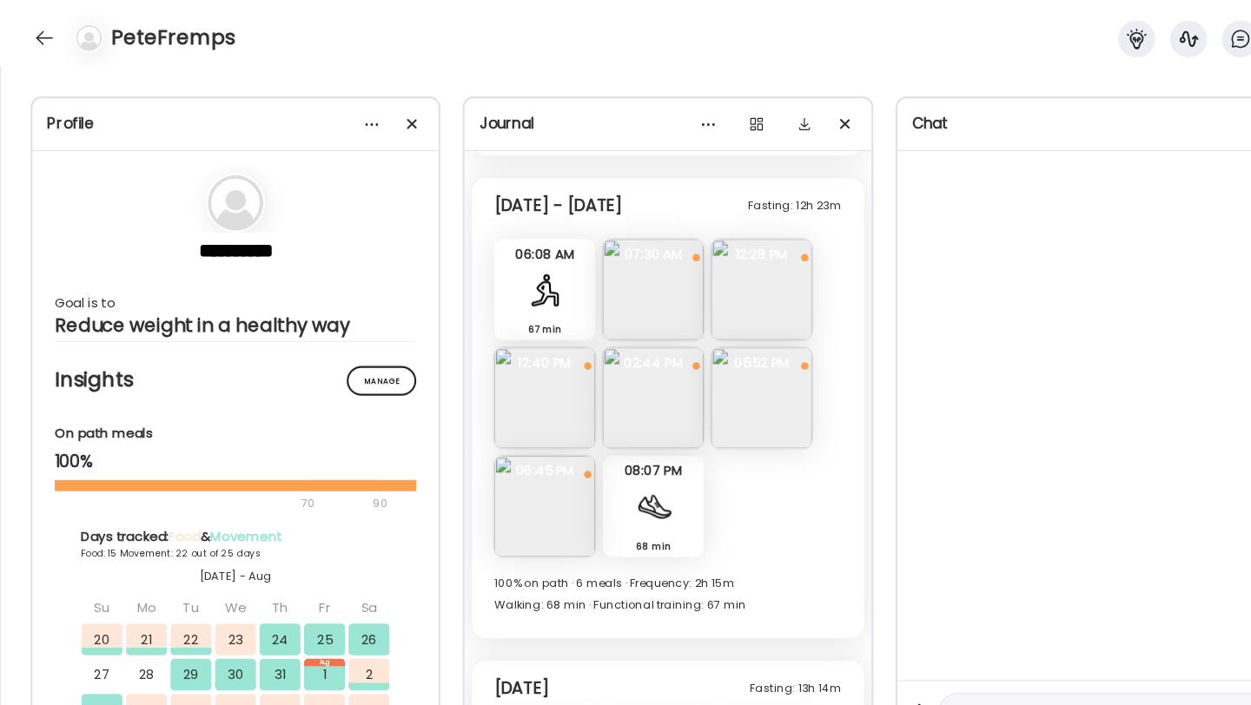
click at [682, 247] on img at bounding box center [713, 271] width 95 height 95
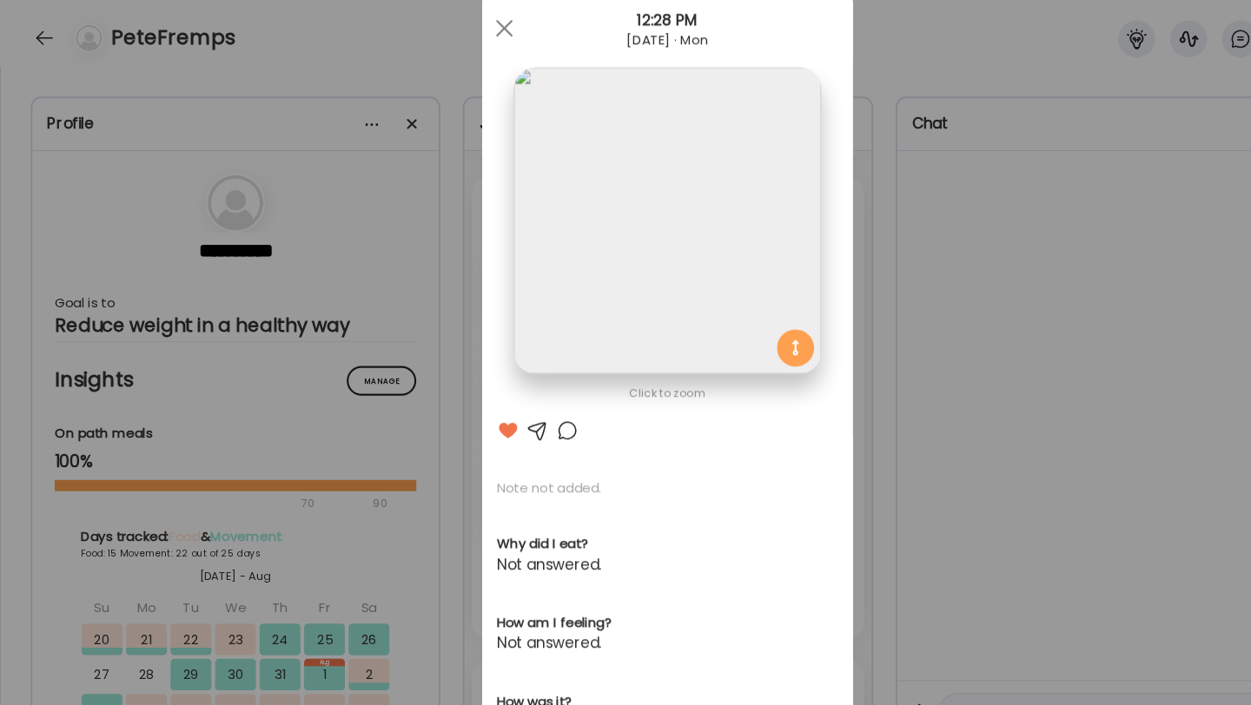
click at [533, 401] on div at bounding box center [531, 403] width 21 height 21
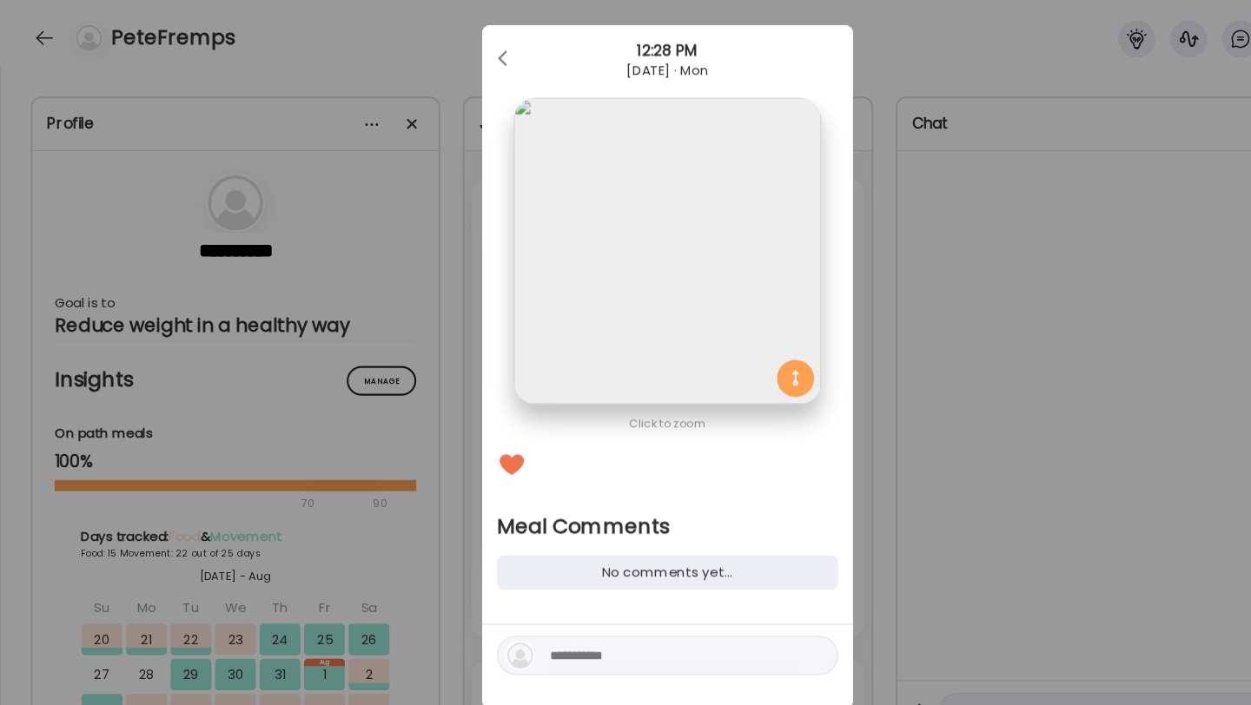
scroll to position [18, 0]
click at [471, 56] on span at bounding box center [470, 51] width 9 height 9
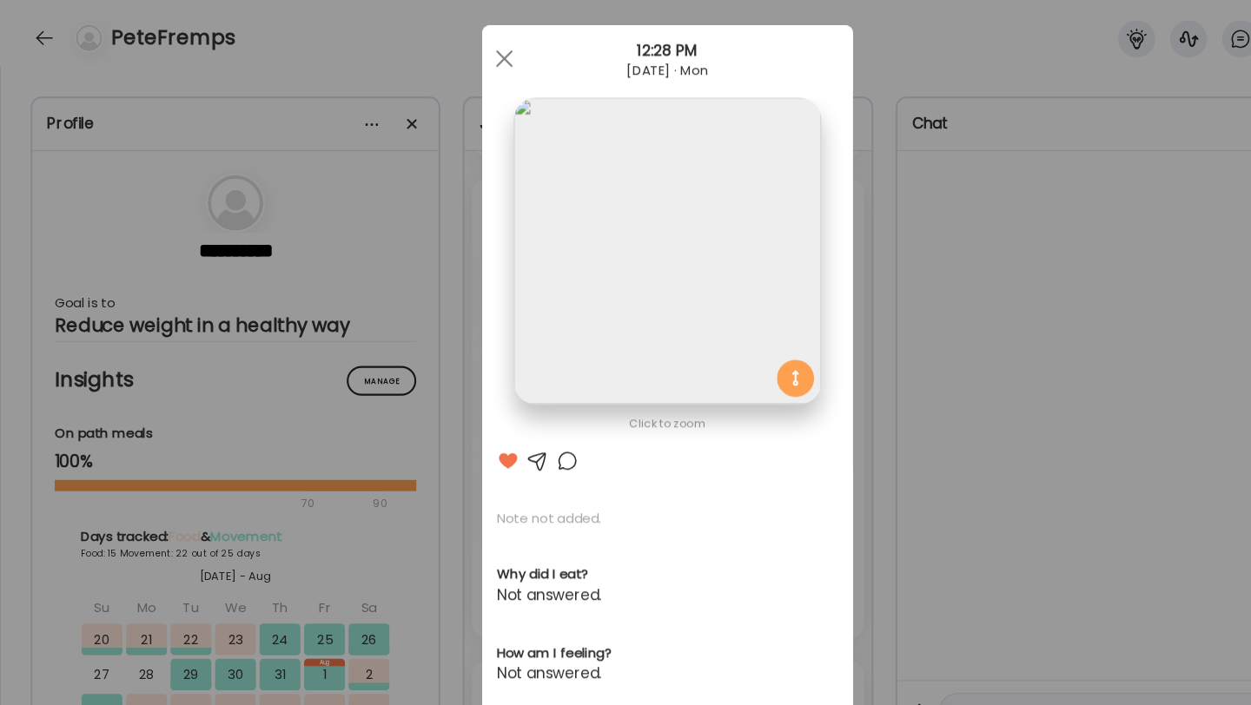
click at [471, 56] on span at bounding box center [473, 55] width 16 height 16
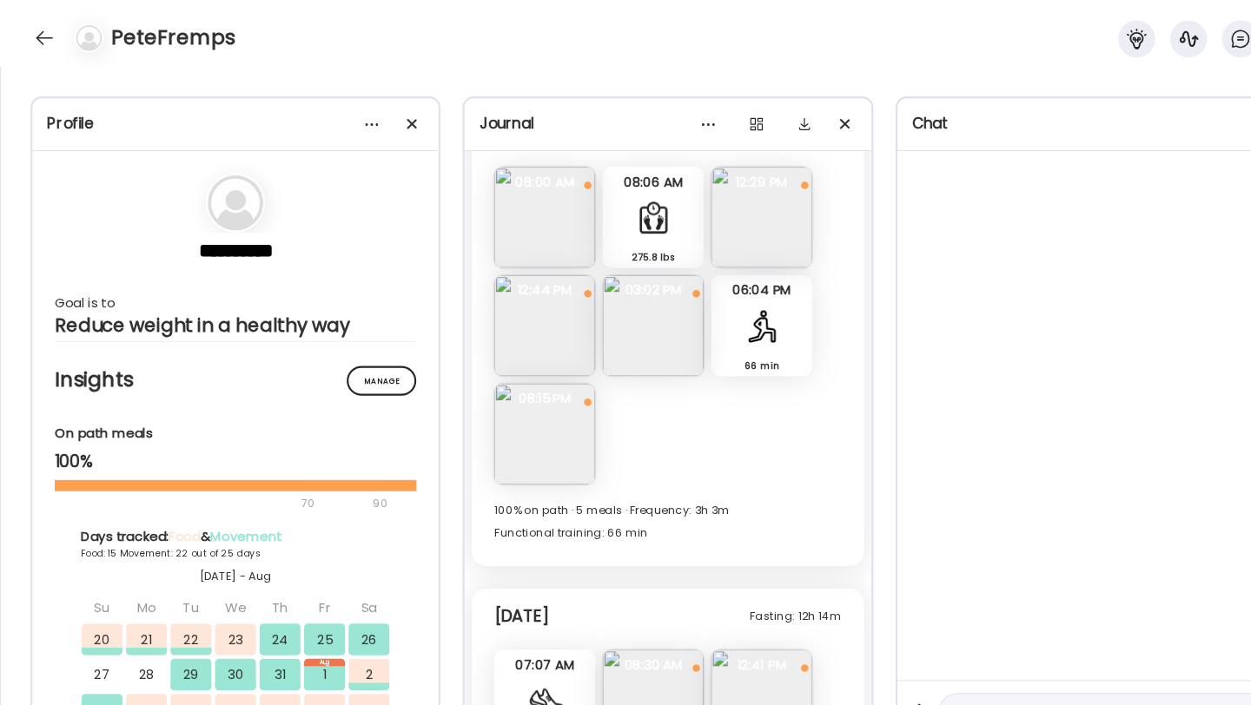
scroll to position [38255, 0]
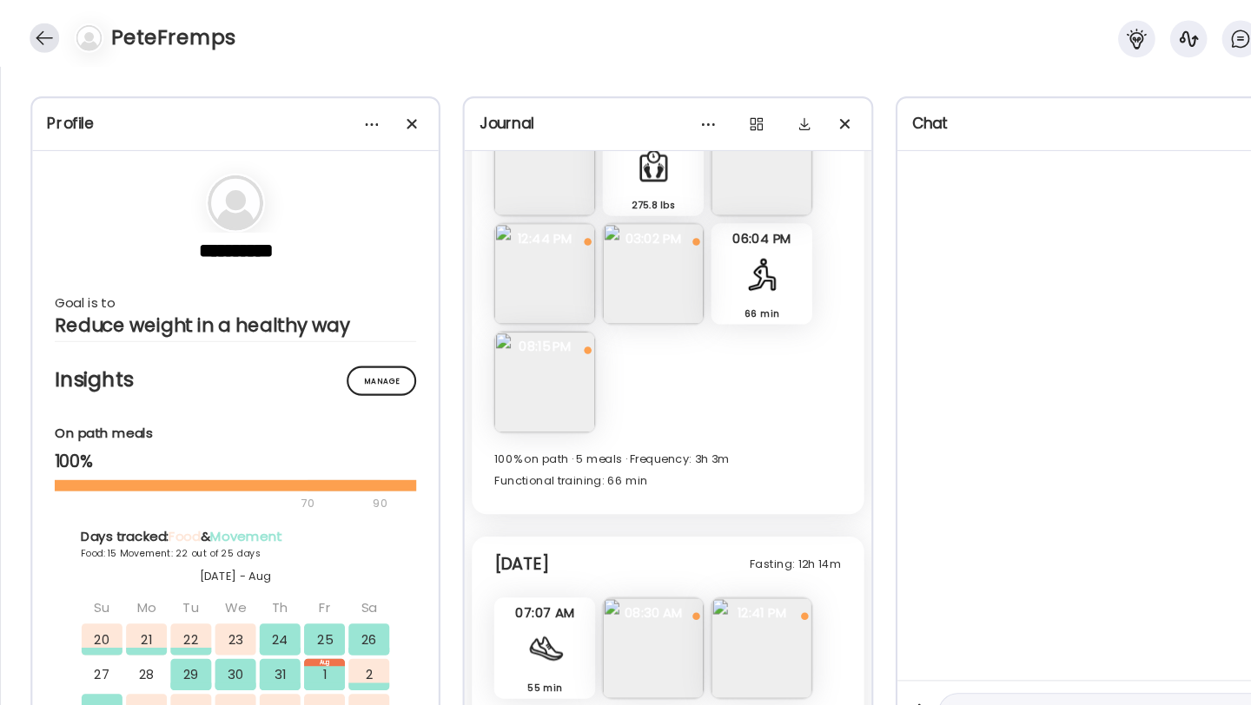
click at [49, 35] on div at bounding box center [42, 36] width 28 height 28
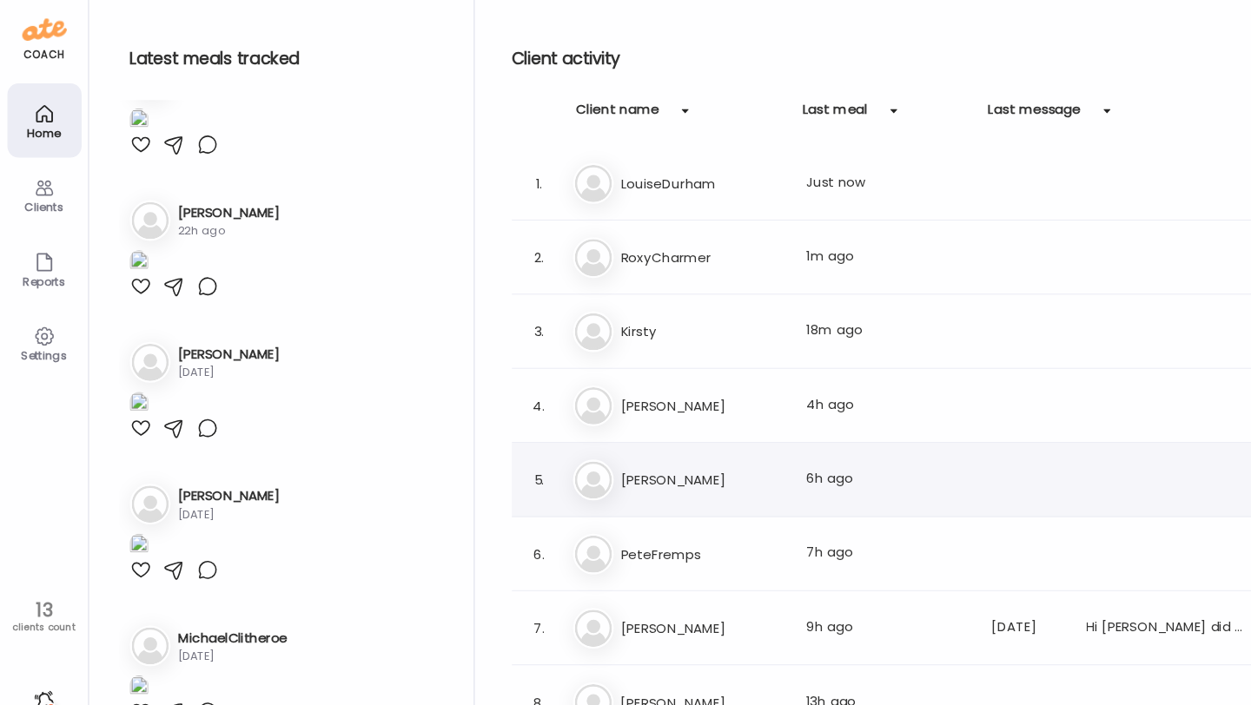
scroll to position [200, 0]
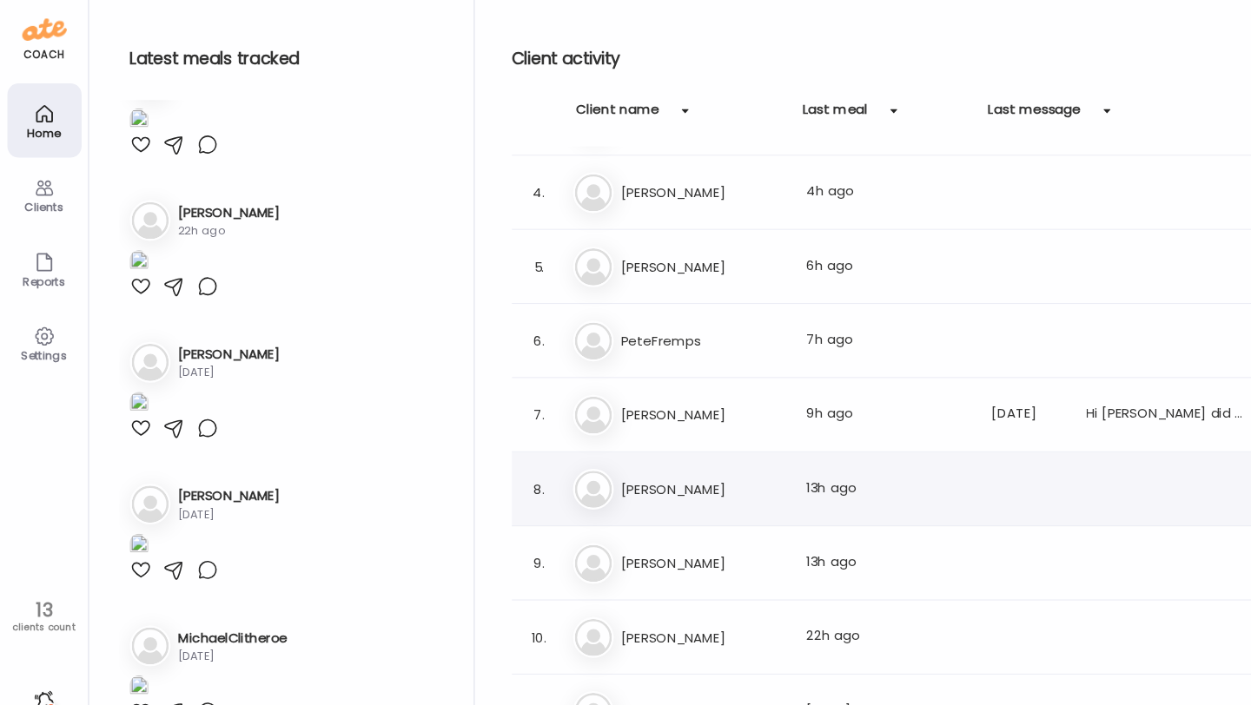
click at [652, 459] on h3 "[PERSON_NAME]" at bounding box center [658, 458] width 153 height 21
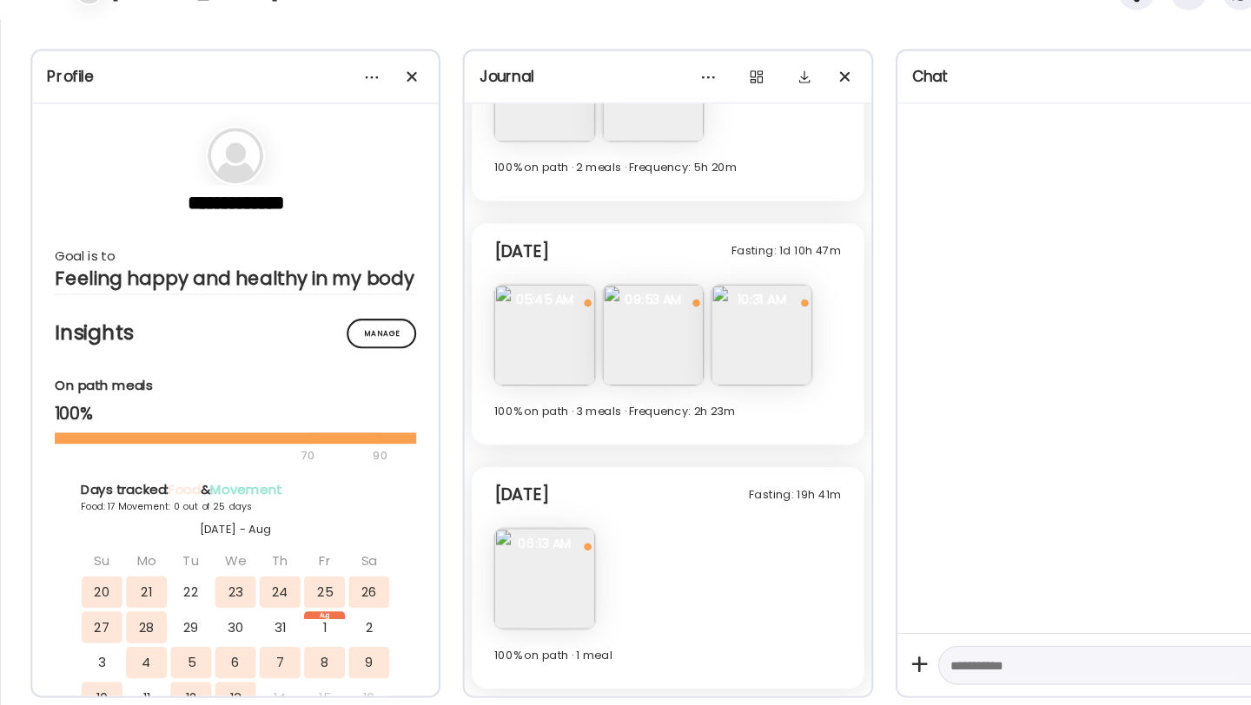
scroll to position [269, 0]
